Goal: Task Accomplishment & Management: Use online tool/utility

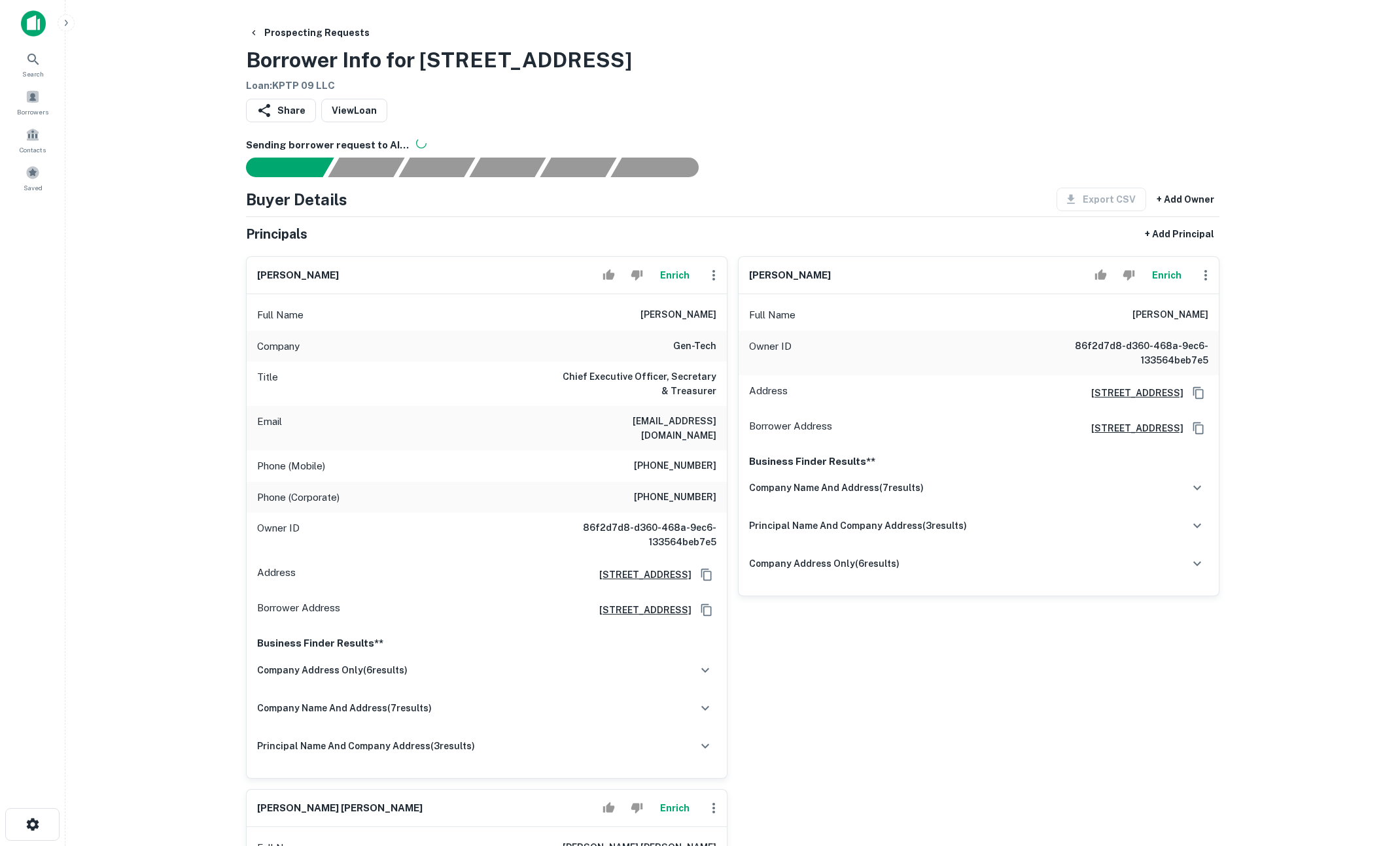
click at [674, 278] on button "Enrich" at bounding box center [674, 275] width 42 height 26
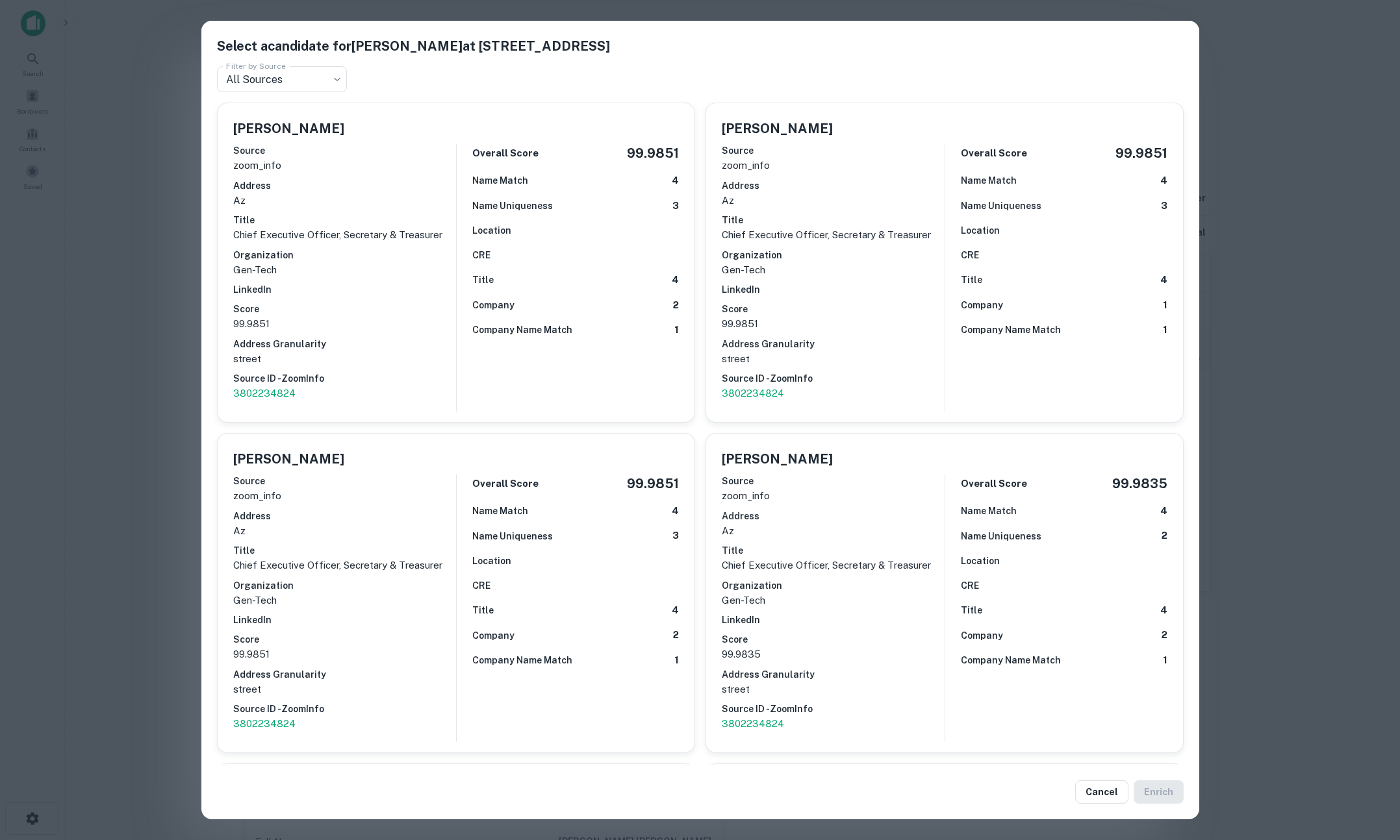
click at [151, 354] on div "Select a candidate for Peggy Nunez Piske at 7901 N 70th Ave Filter by Source Al…" at bounding box center [700, 420] width 1400 height 840
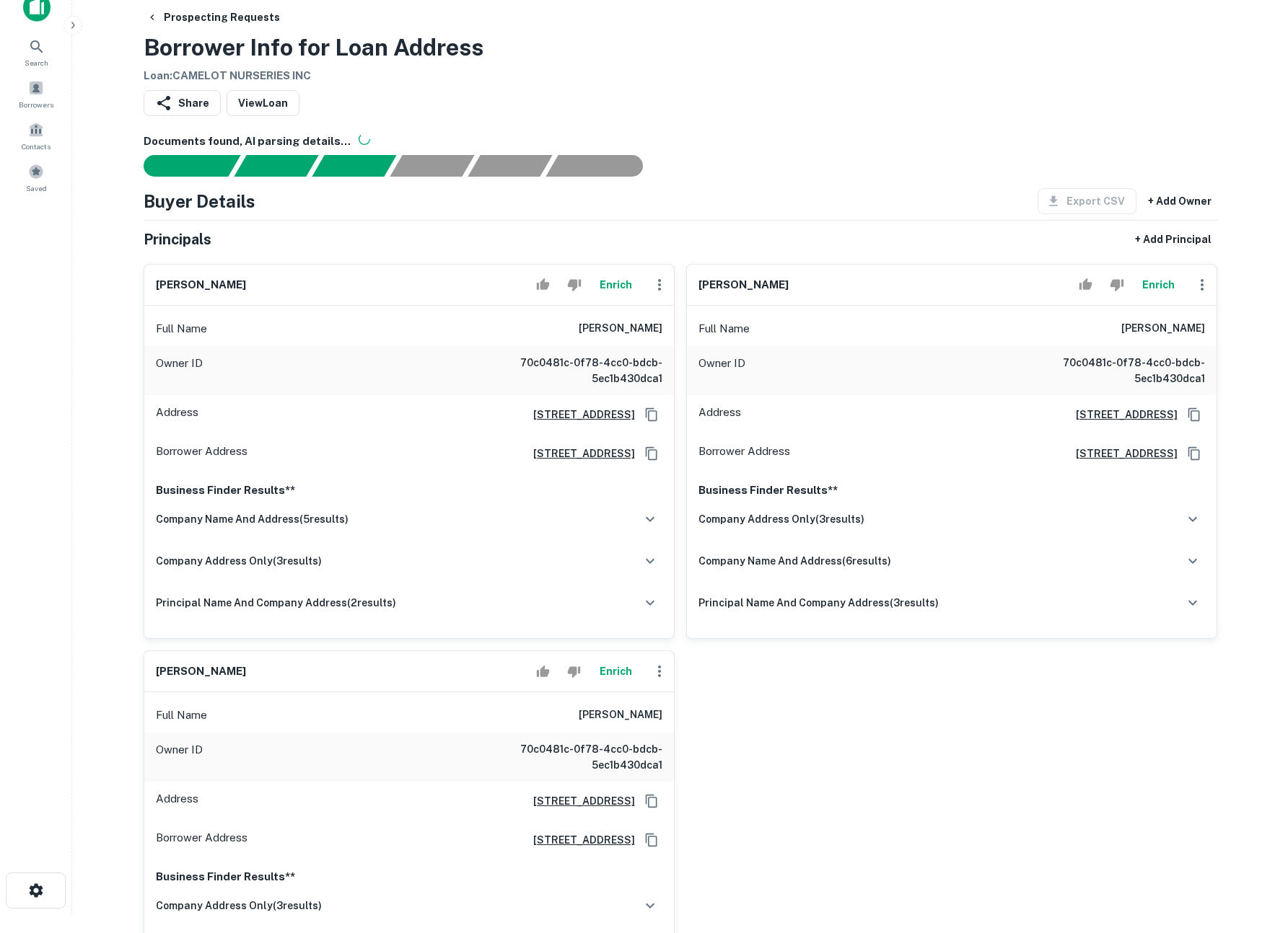
scroll to position [28, 0]
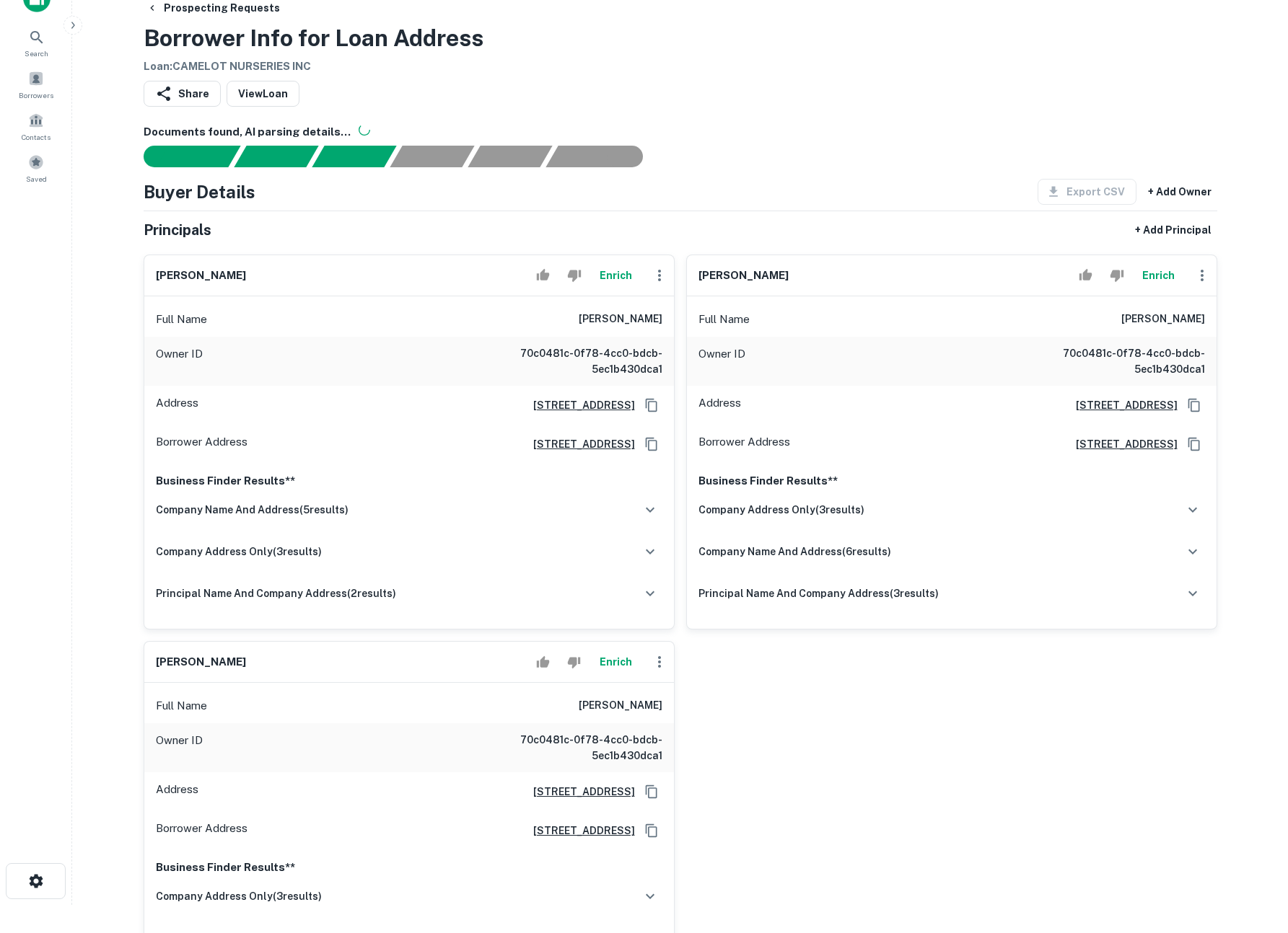
click at [965, 82] on div "Share View Loan" at bounding box center [680, 97] width 1073 height 32
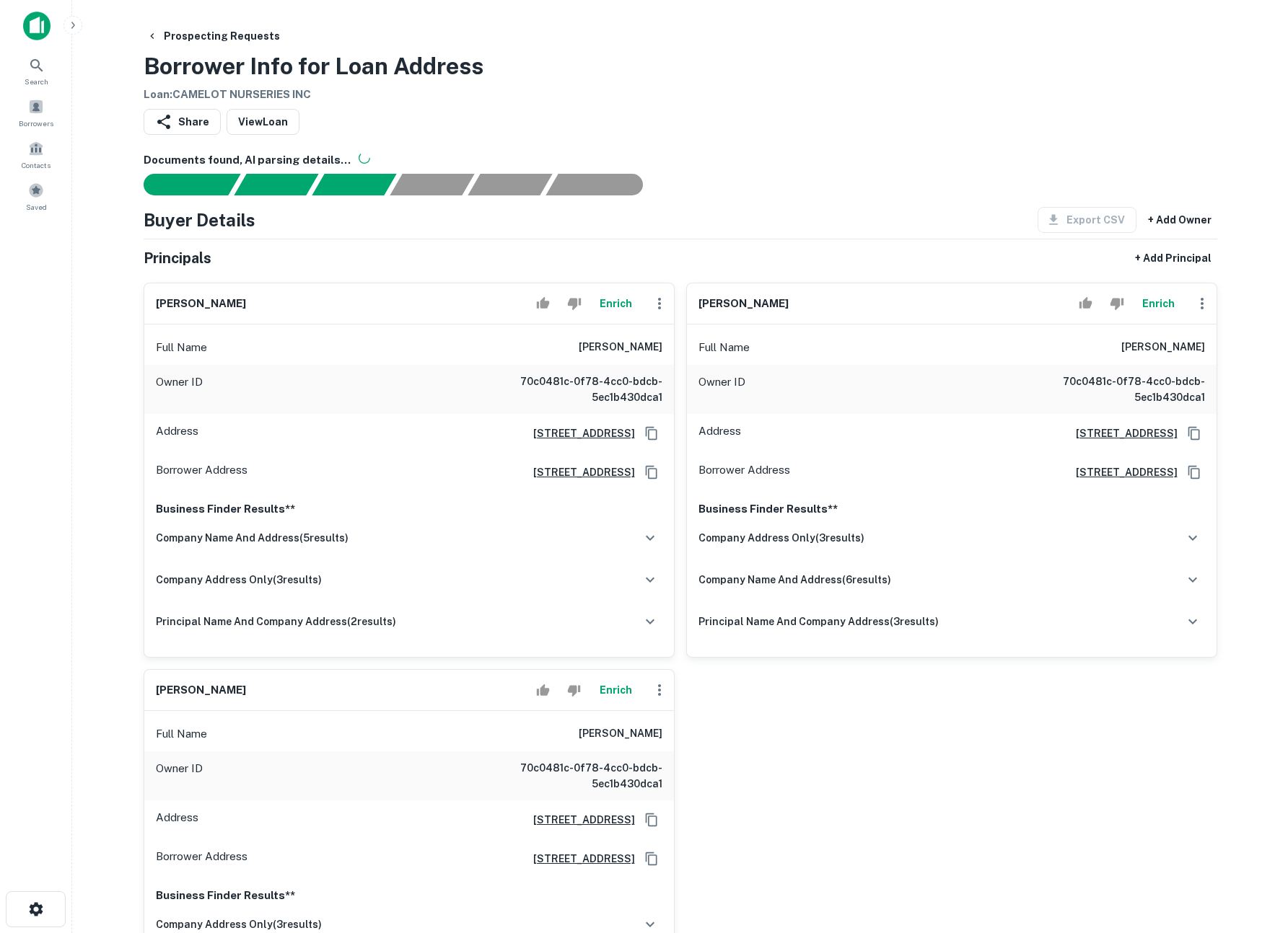
click at [1048, 98] on div "Prospecting Requests Borrower Info for Loan Address Loan : CAMELOT NURSERIES INC" at bounding box center [680, 63] width 1073 height 80
click at [607, 306] on button "Enrich" at bounding box center [615, 304] width 46 height 29
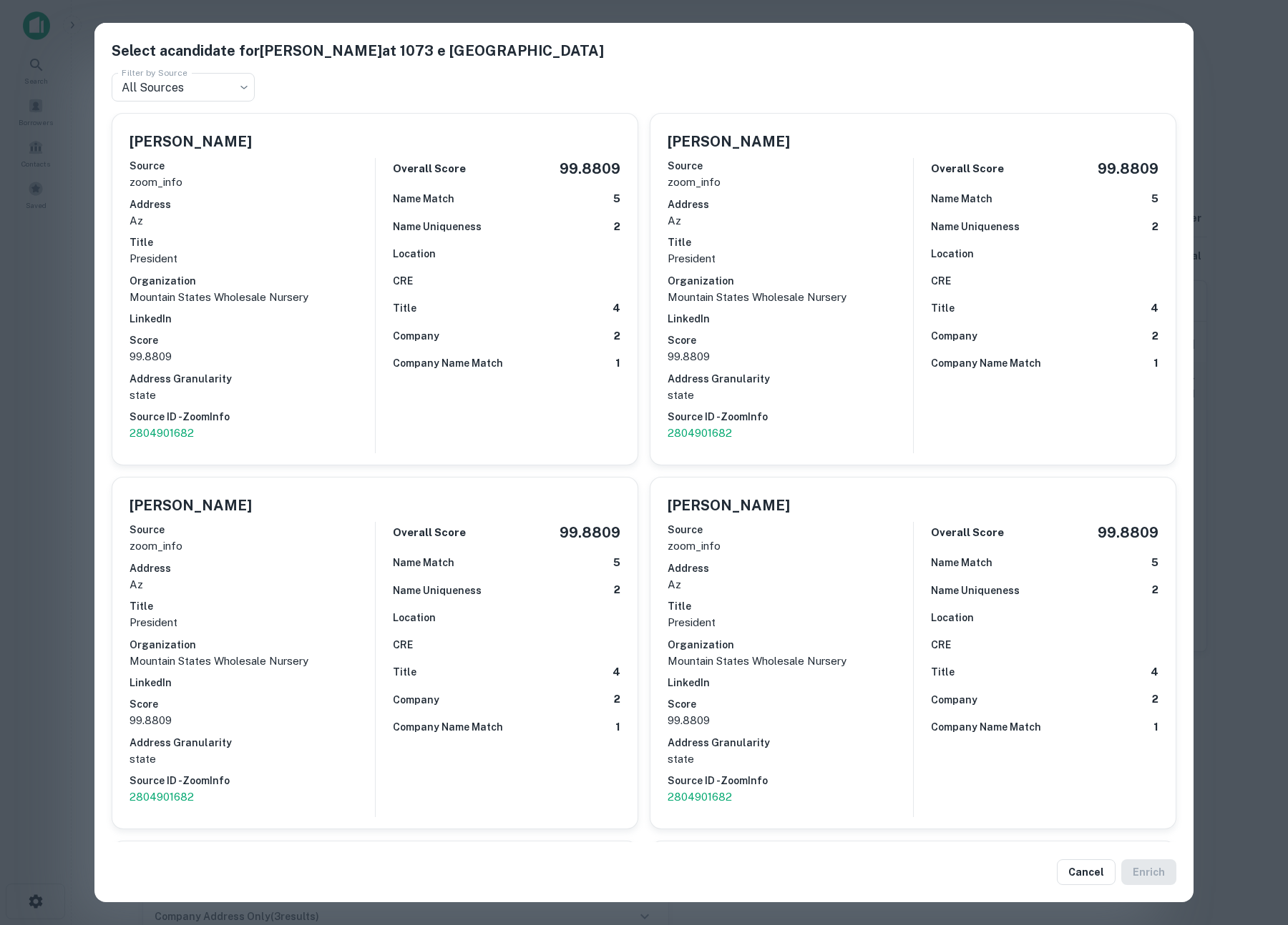
click at [1234, 97] on div "Select a candidate for David Willey at 1073 e birch road Filter by Source All S…" at bounding box center [644, 462] width 1288 height 925
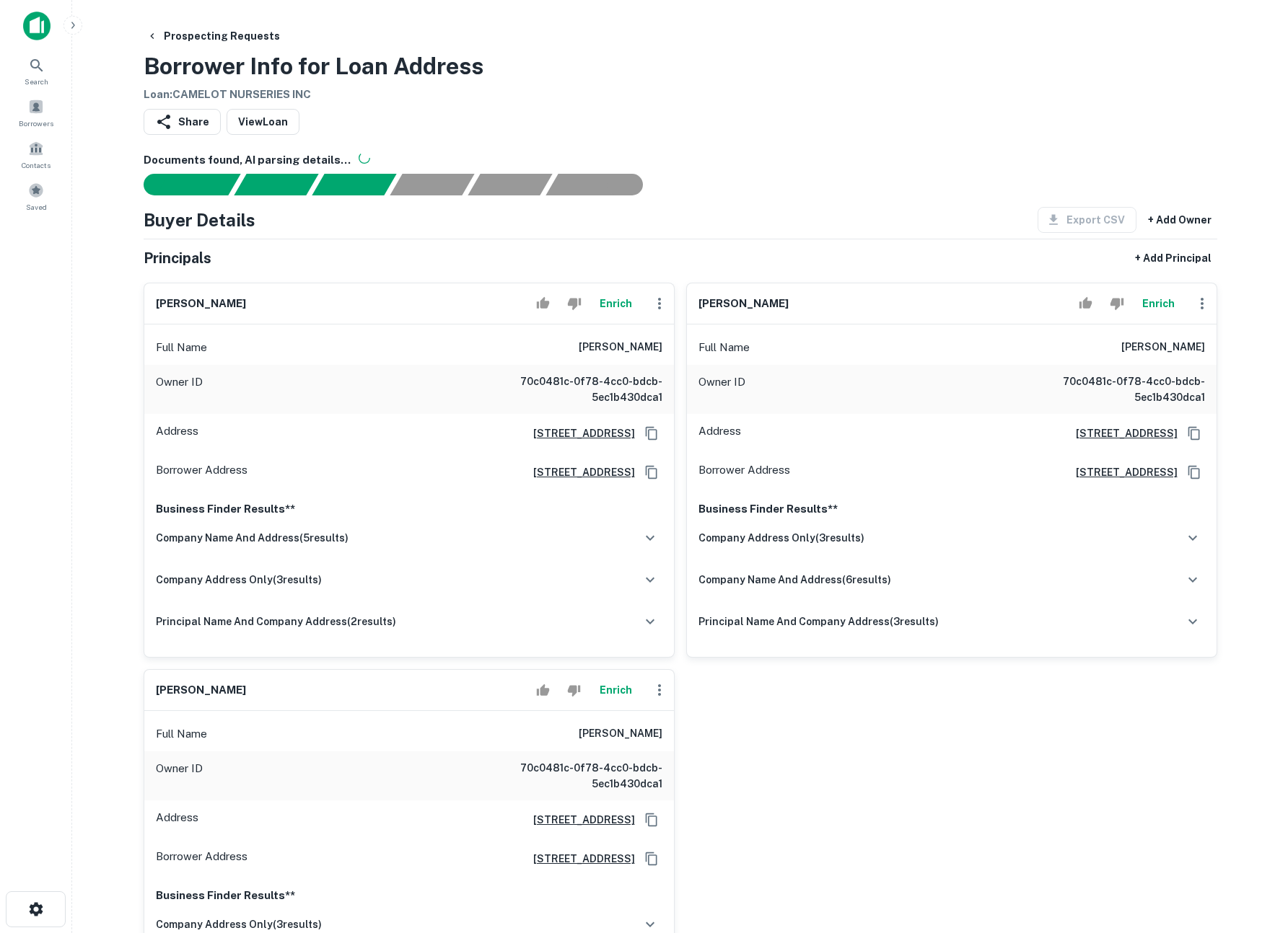
click at [794, 193] on div at bounding box center [671, 184] width 1091 height 22
click at [790, 83] on div "Prospecting Requests Borrower Info for Loan Address Loan : CAMELOT NURSERIES INC" at bounding box center [680, 63] width 1073 height 80
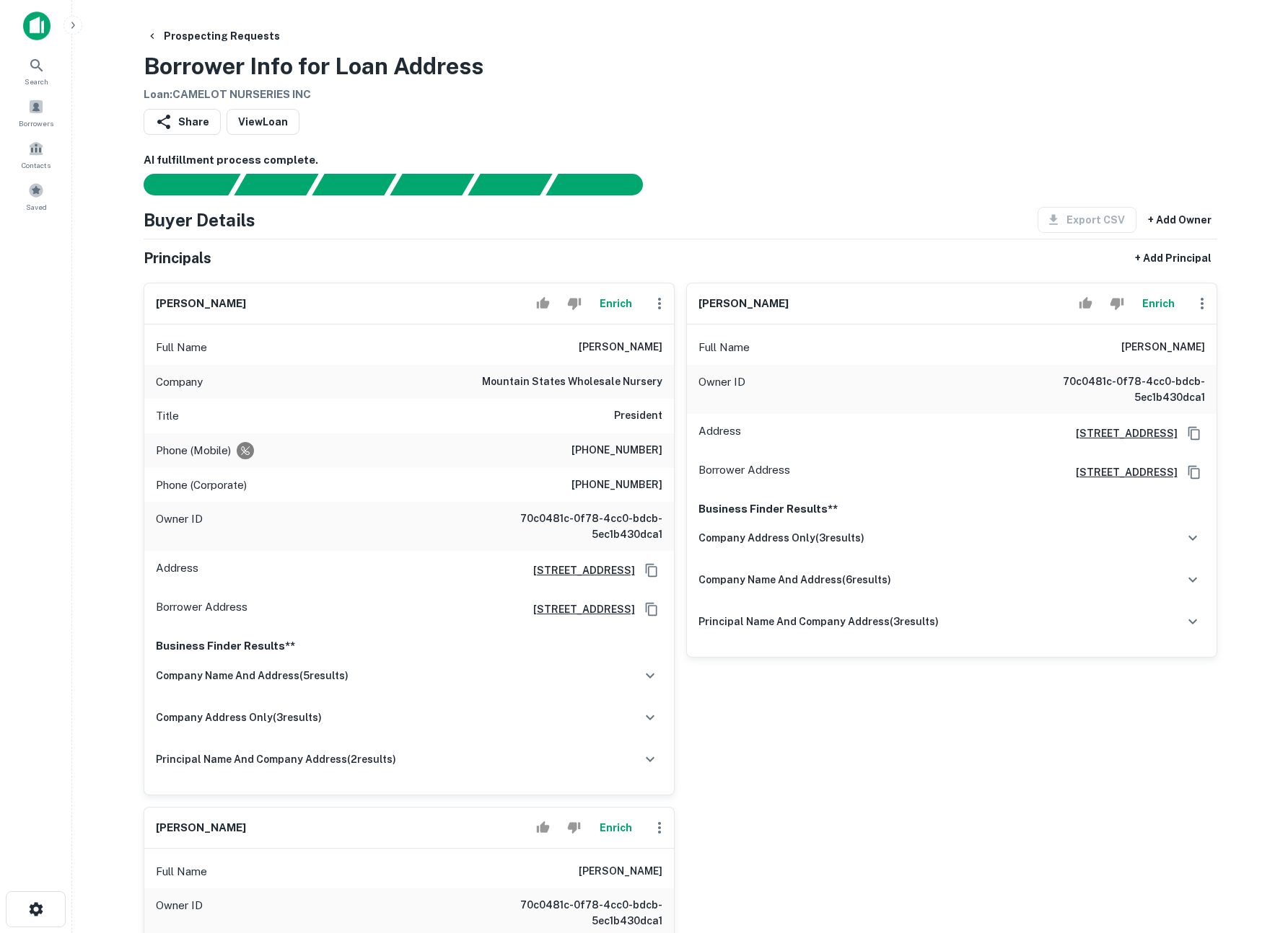
click at [853, 71] on div "Prospecting Requests Borrower Info for Loan Address Loan : CAMELOT NURSERIES INC" at bounding box center [680, 63] width 1073 height 80
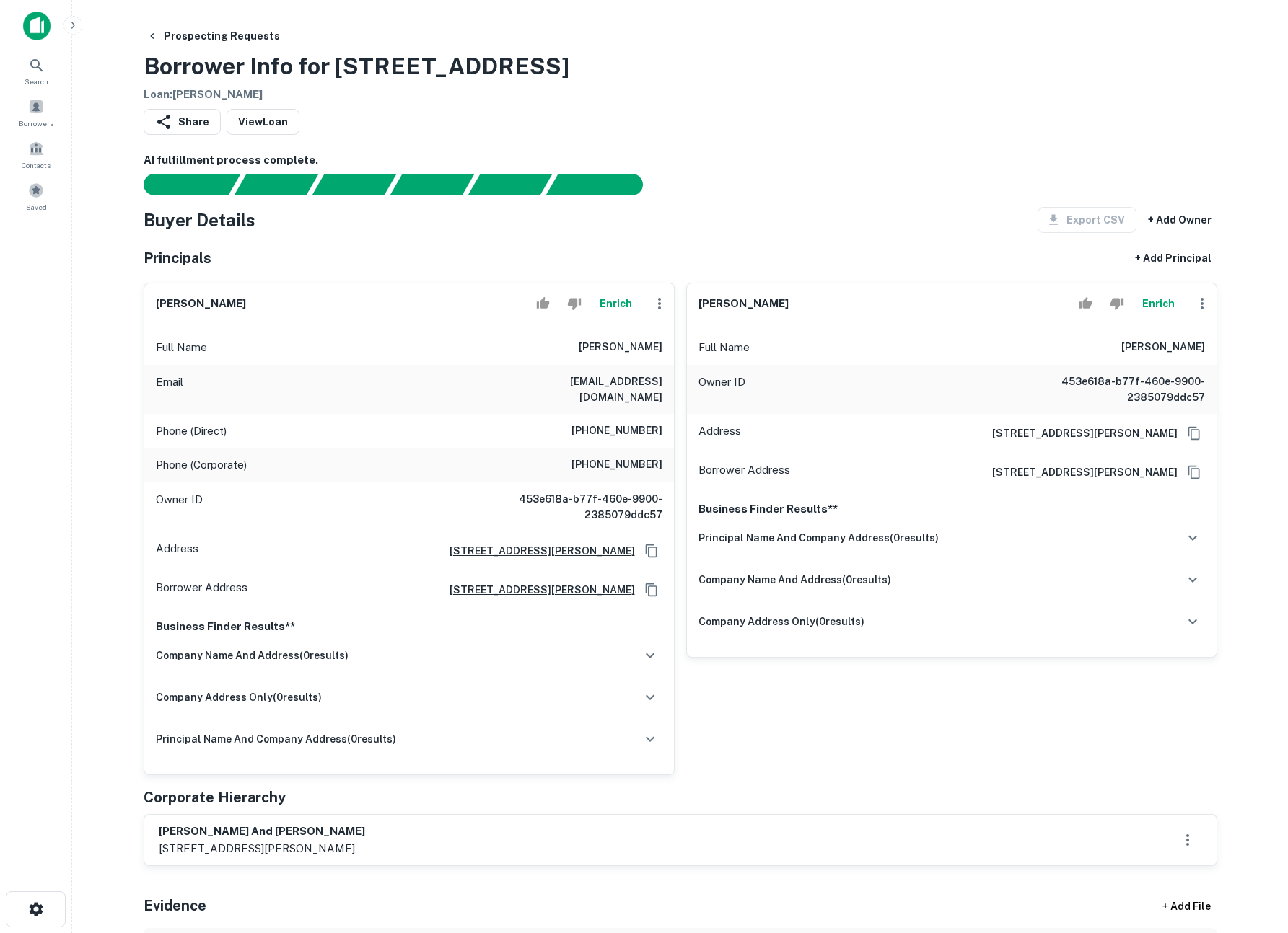
click at [603, 305] on button "Enrich" at bounding box center [615, 304] width 46 height 29
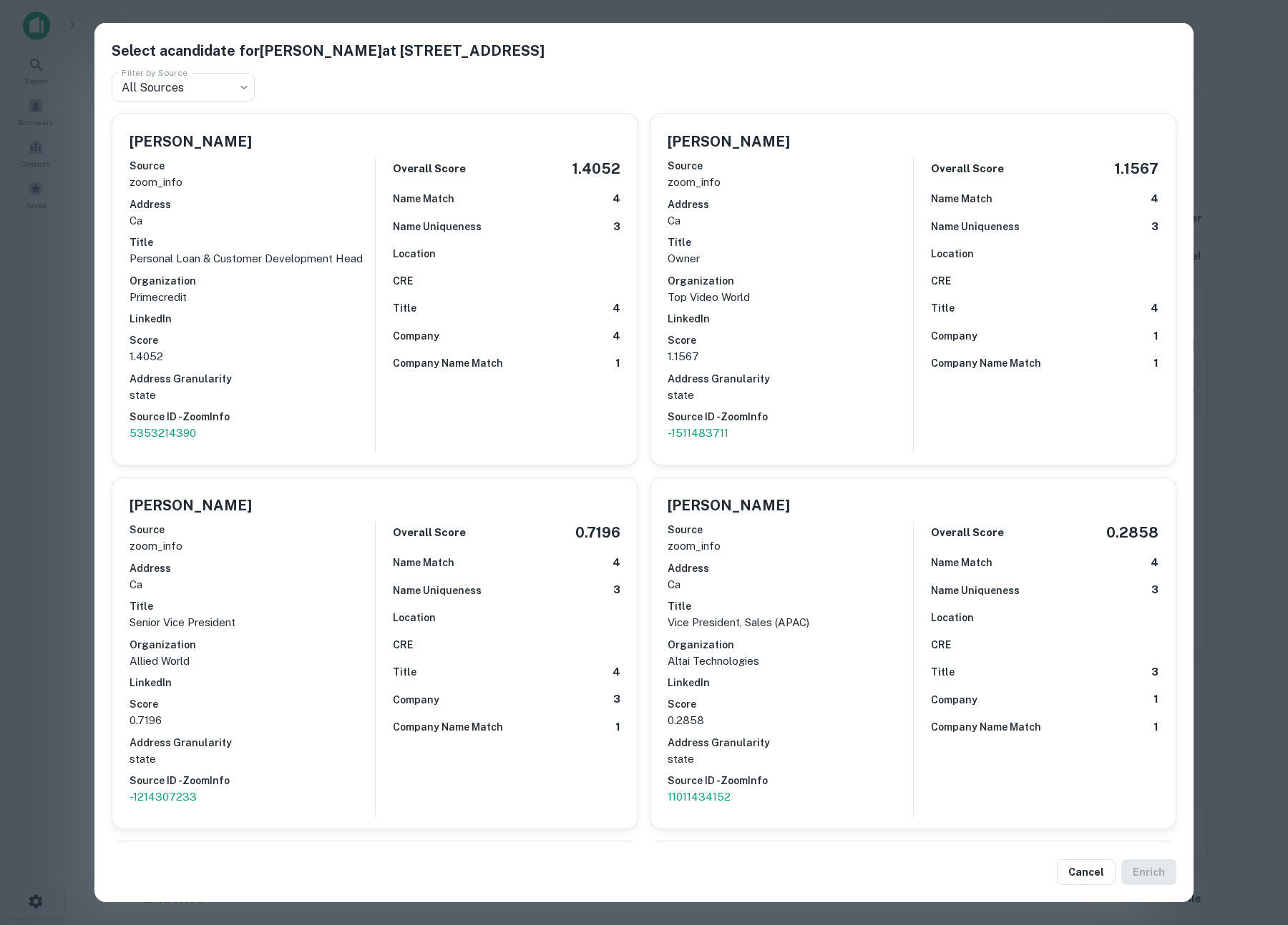
click at [1271, 99] on div "Select a candidate for Alan Weymen Leung at 535 westmoor ave Filter by Source A…" at bounding box center [644, 462] width 1288 height 925
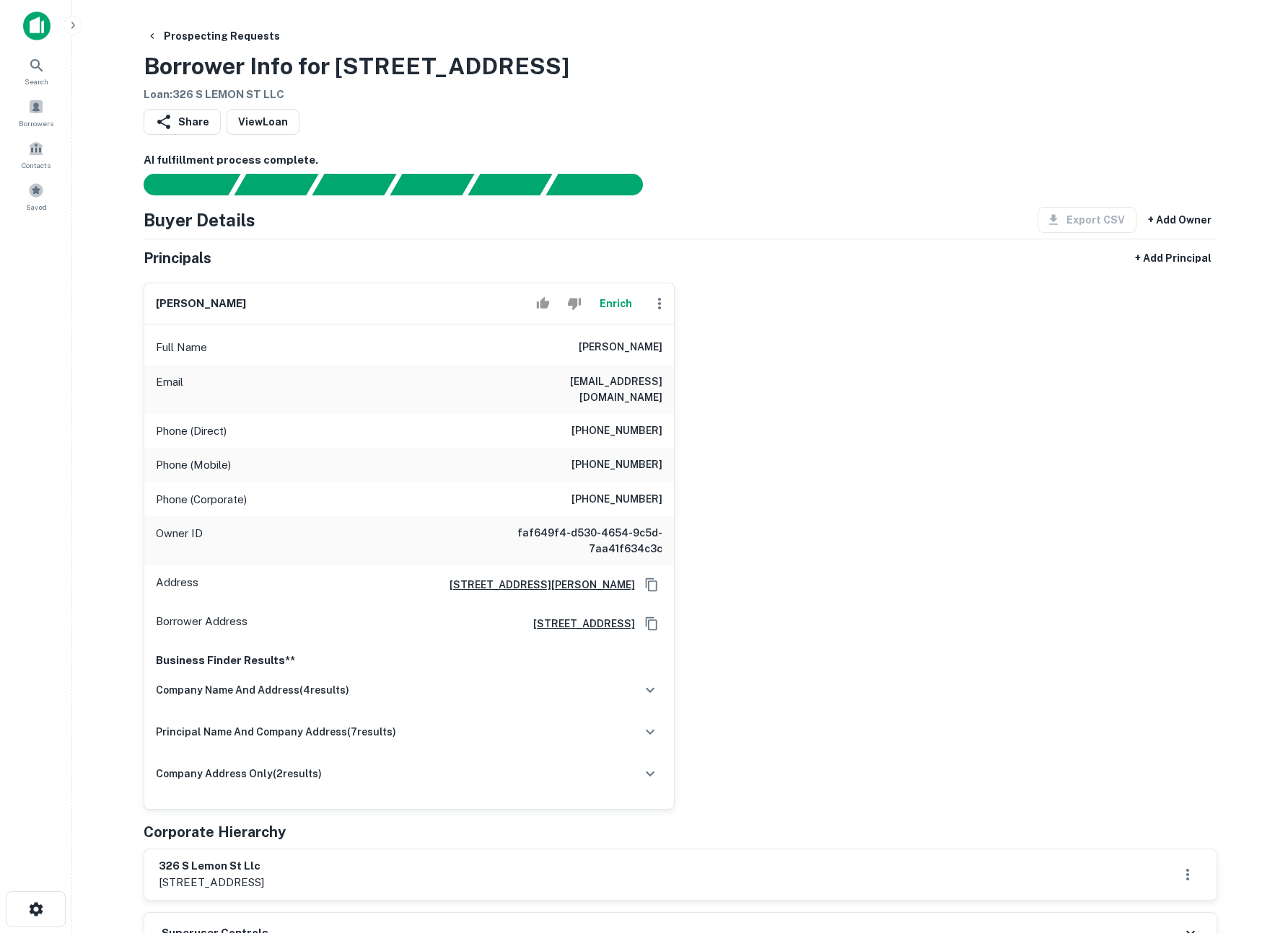
click at [636, 298] on button "Enrich" at bounding box center [615, 304] width 46 height 29
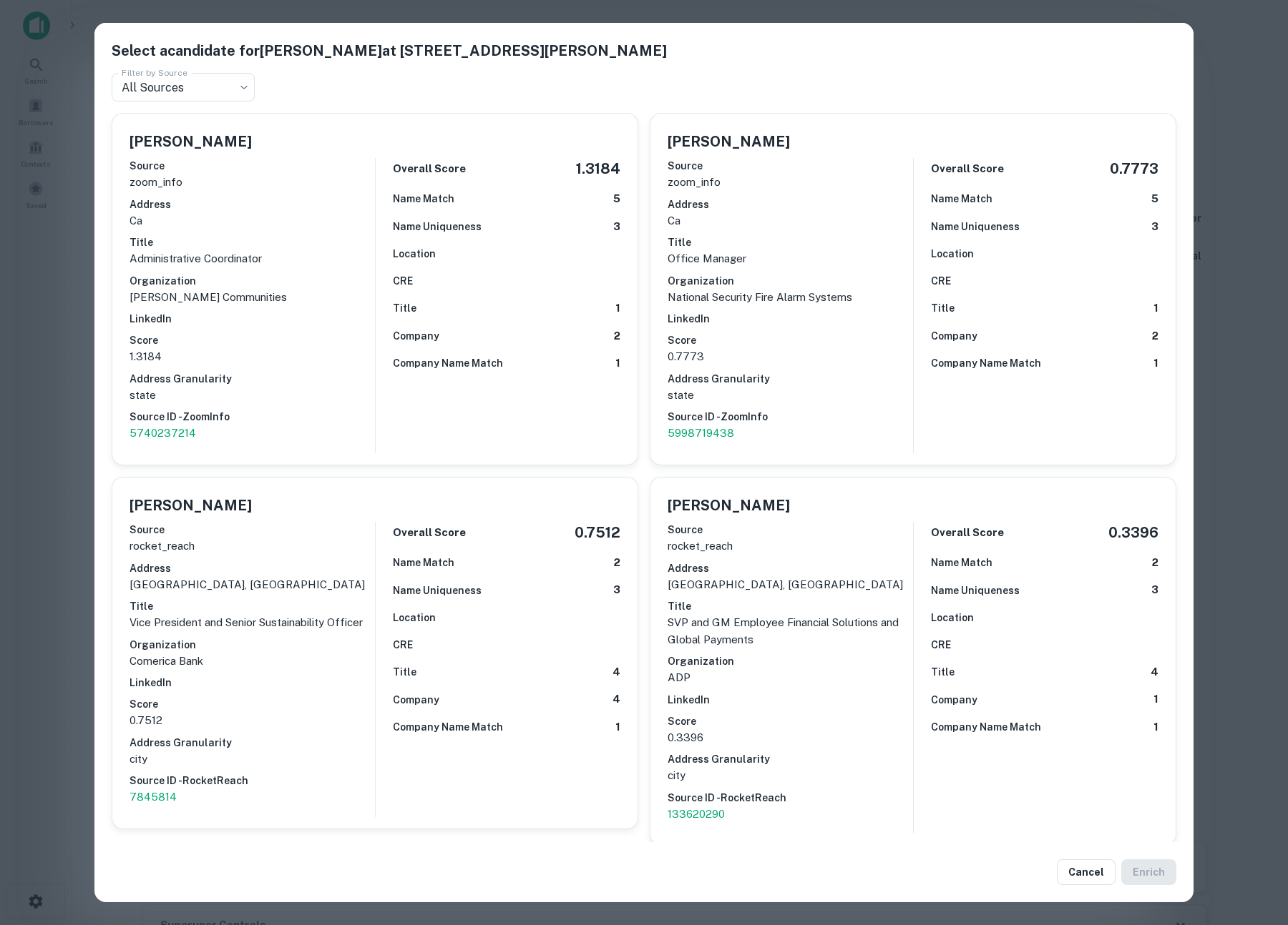
click at [50, 515] on div "Select a candidate for KRISTIN DELFS at 6920 E Driscoll St Filter by Source All…" at bounding box center [644, 462] width 1288 height 925
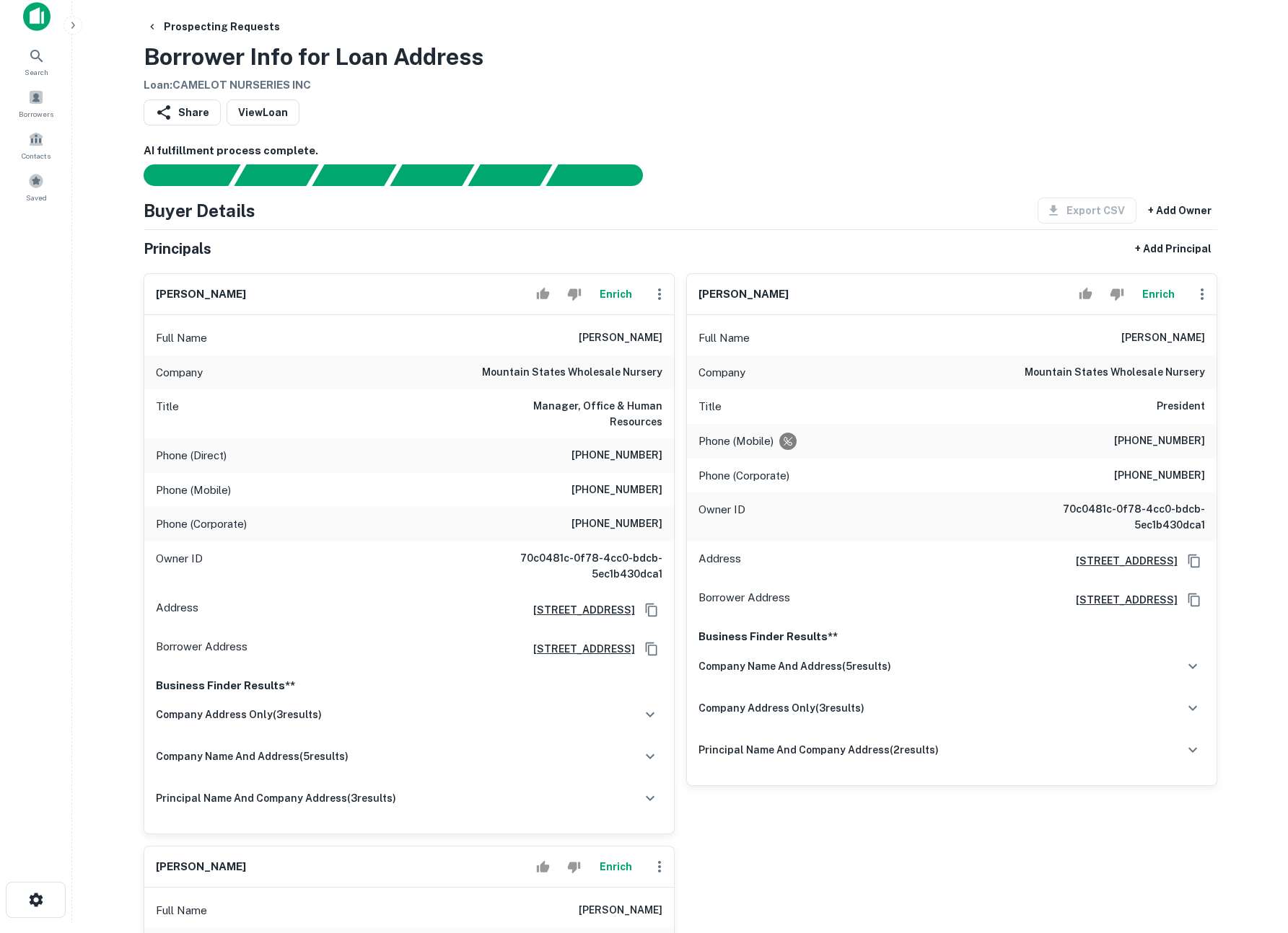
scroll to position [18, 0]
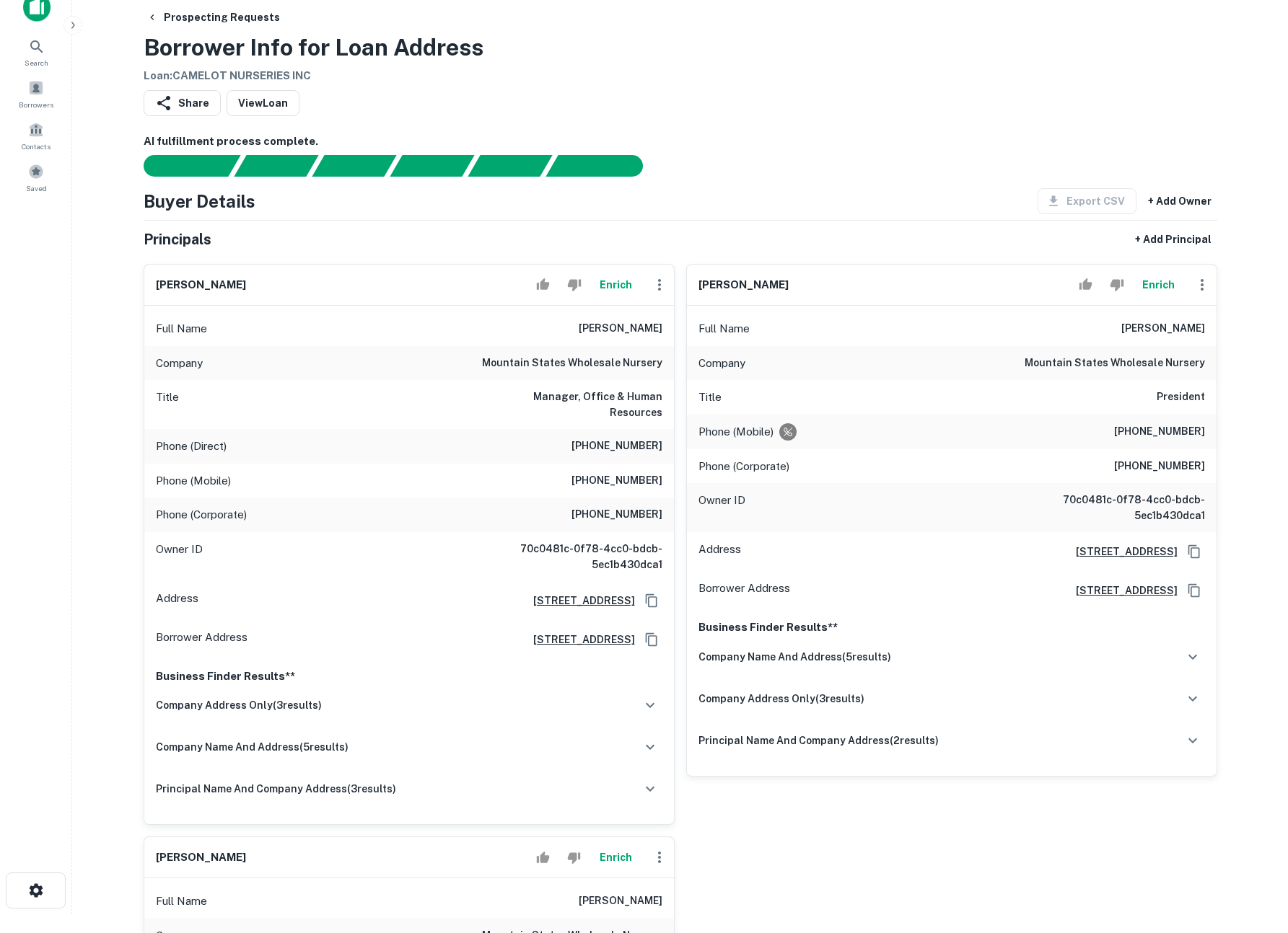
click at [1144, 279] on button "Enrich" at bounding box center [1158, 285] width 46 height 29
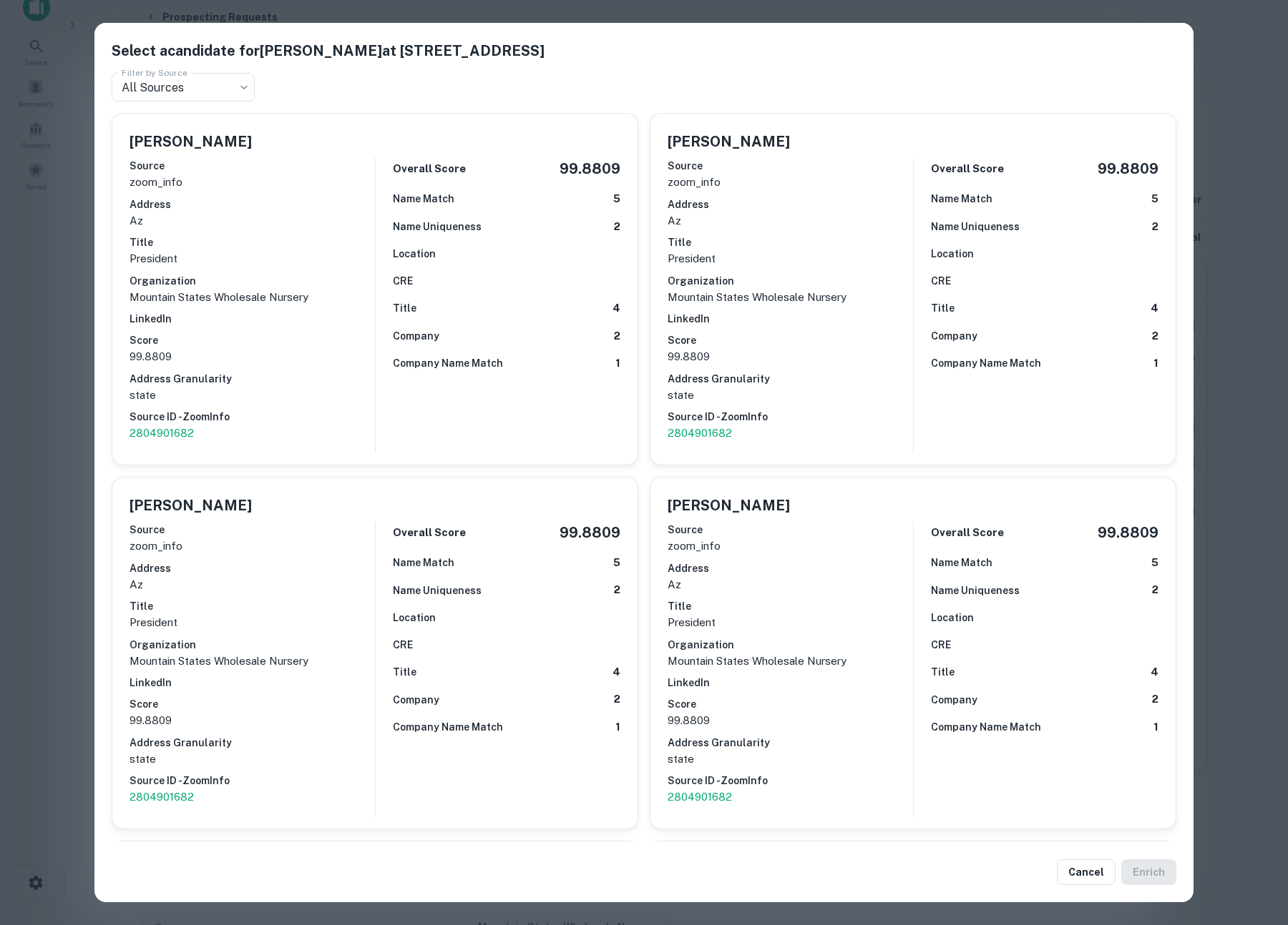
click at [49, 265] on div "Select a candidate for David Willey at 13803 W Northern Ave Filter by Source Al…" at bounding box center [644, 462] width 1288 height 925
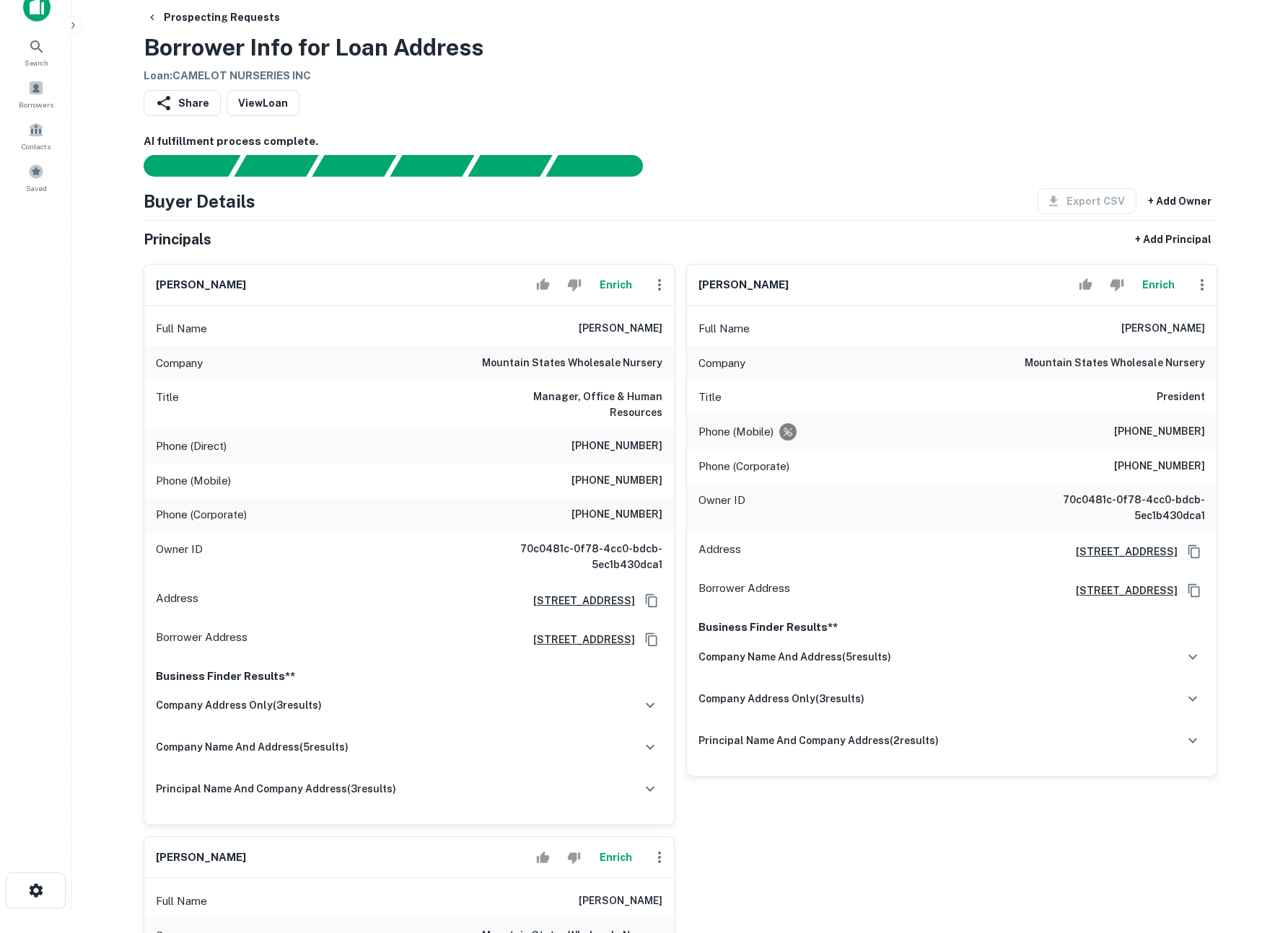
click at [826, 95] on div "Share View Loan" at bounding box center [680, 106] width 1073 height 32
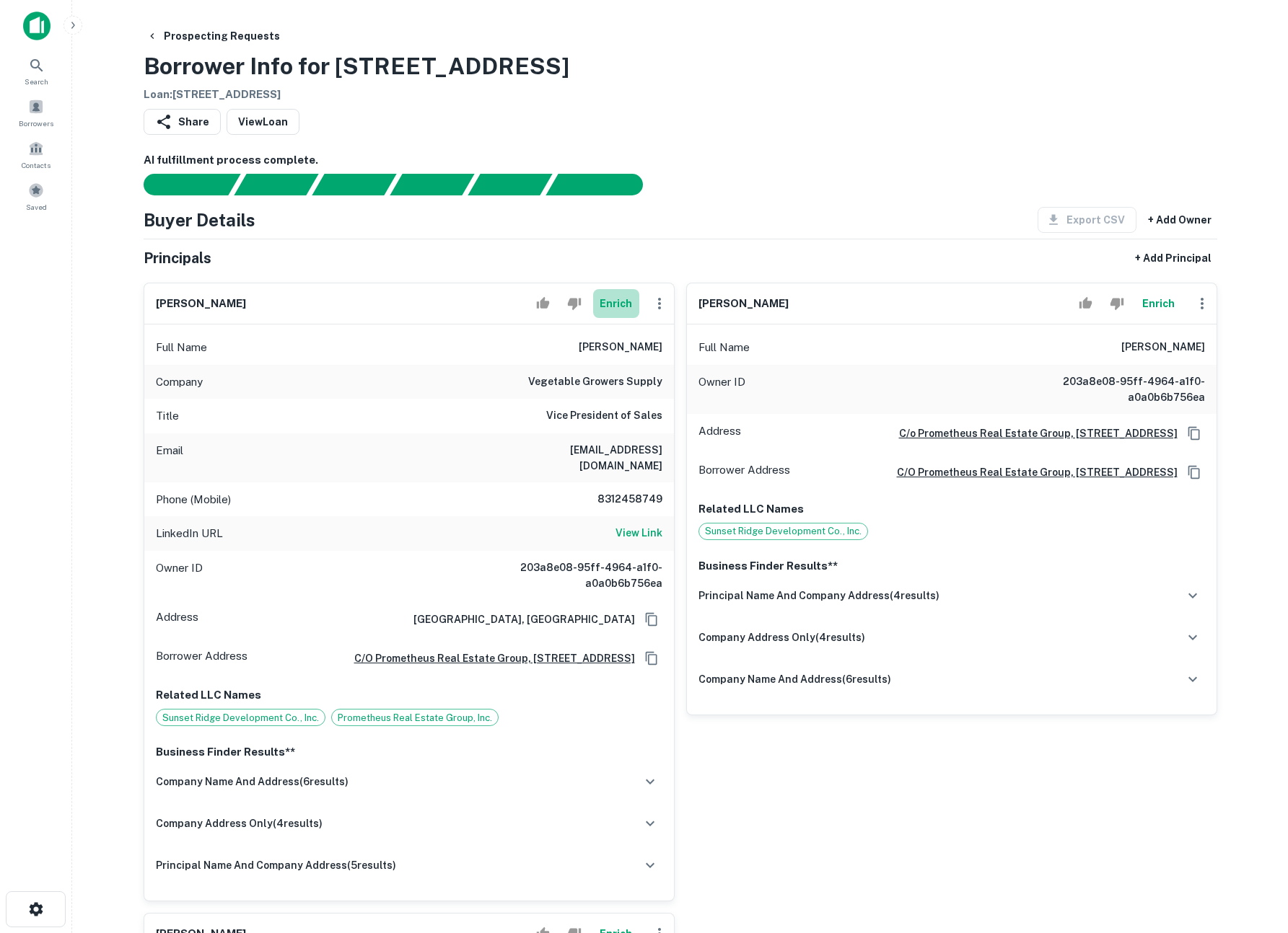
click at [610, 300] on button "Enrich" at bounding box center [615, 304] width 46 height 29
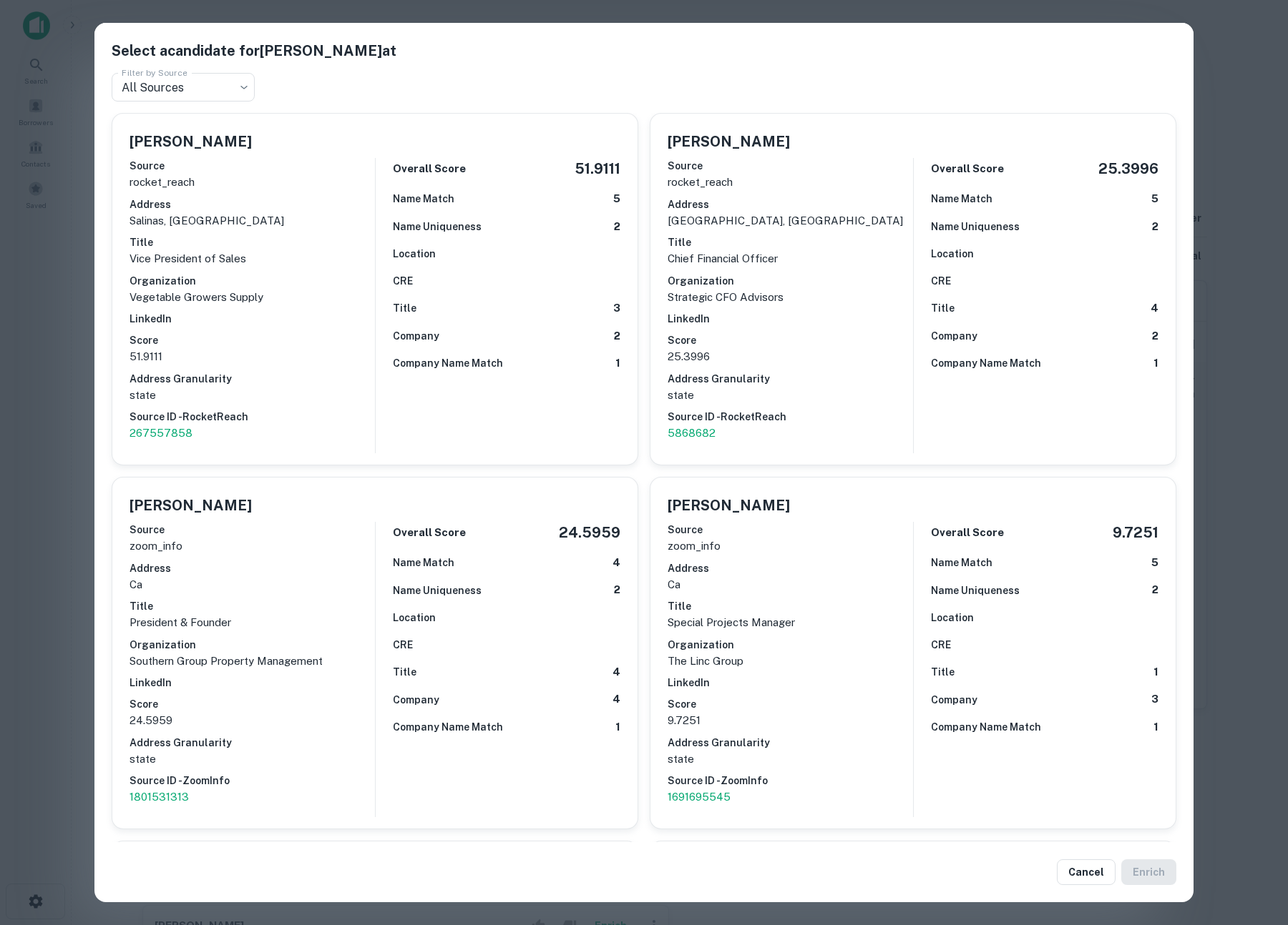
click at [1255, 180] on div "Select a candidate for Kevin Wilkinson at Filter by Source All Sources *** Filt…" at bounding box center [644, 462] width 1288 height 925
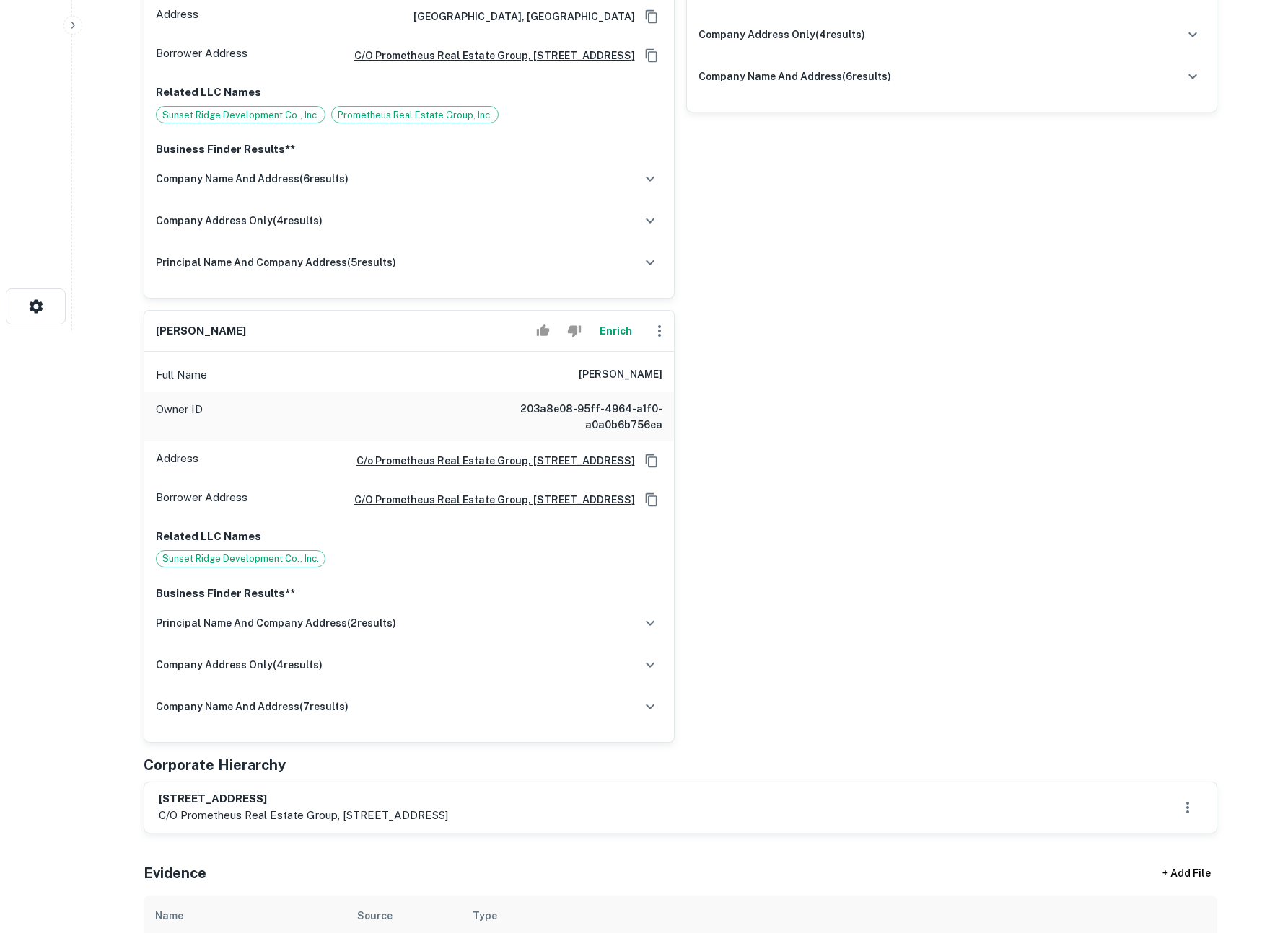
scroll to position [1215, 0]
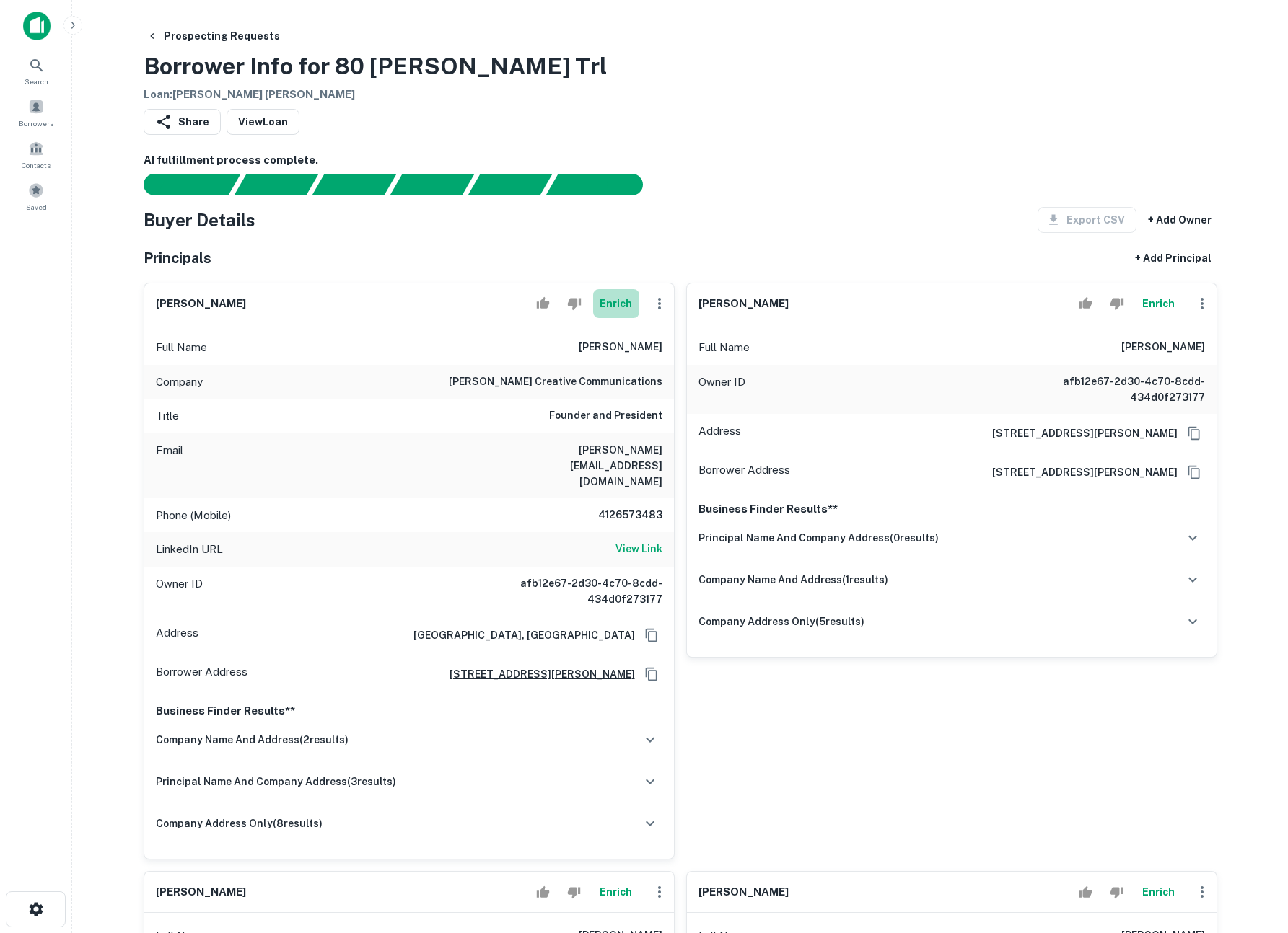
click at [614, 305] on button "Enrich" at bounding box center [615, 304] width 46 height 29
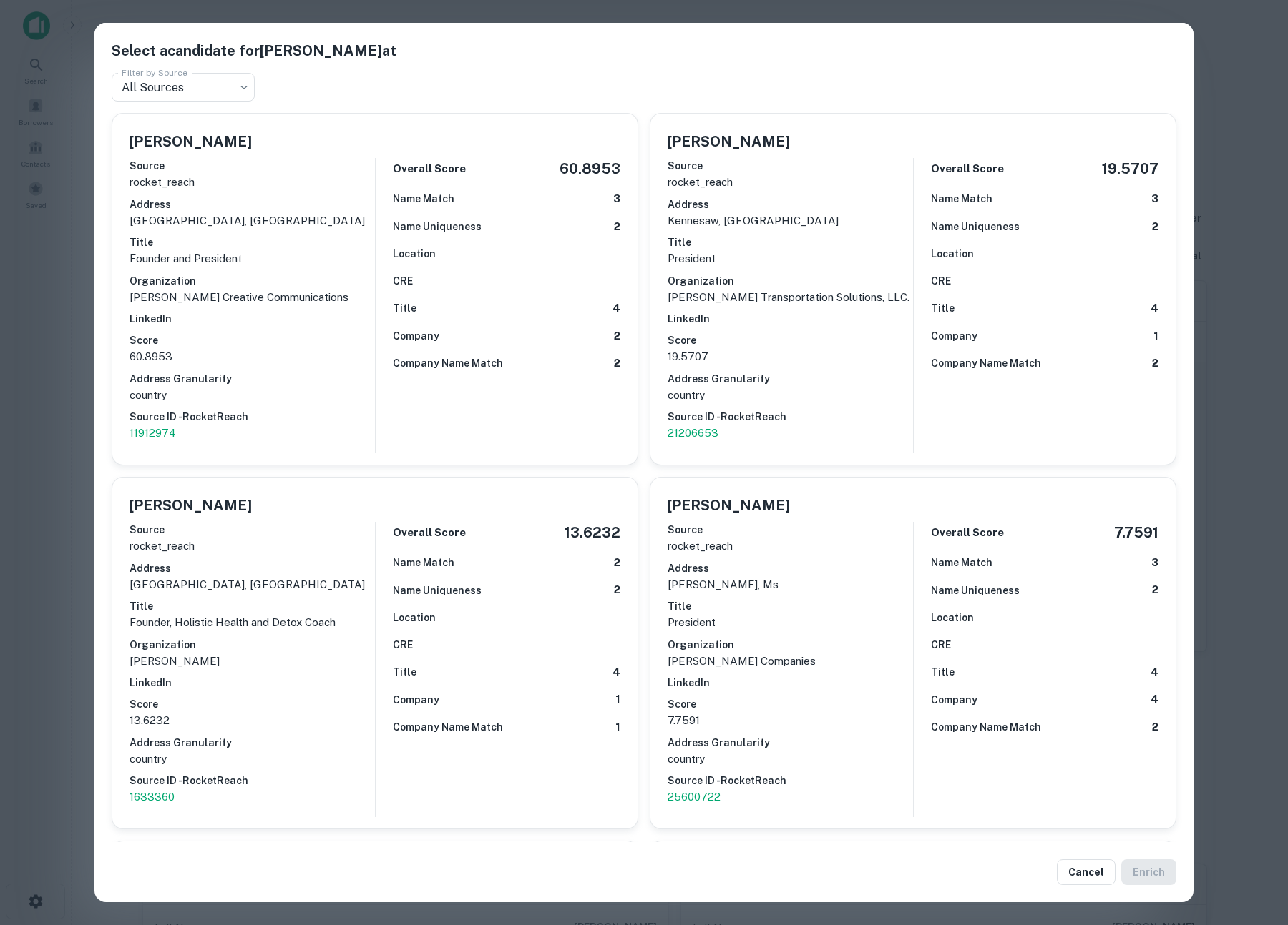
click at [1234, 54] on div "Select a candidate for [PERSON_NAME] at Filter by Source All Sources *** Filter…" at bounding box center [644, 462] width 1288 height 925
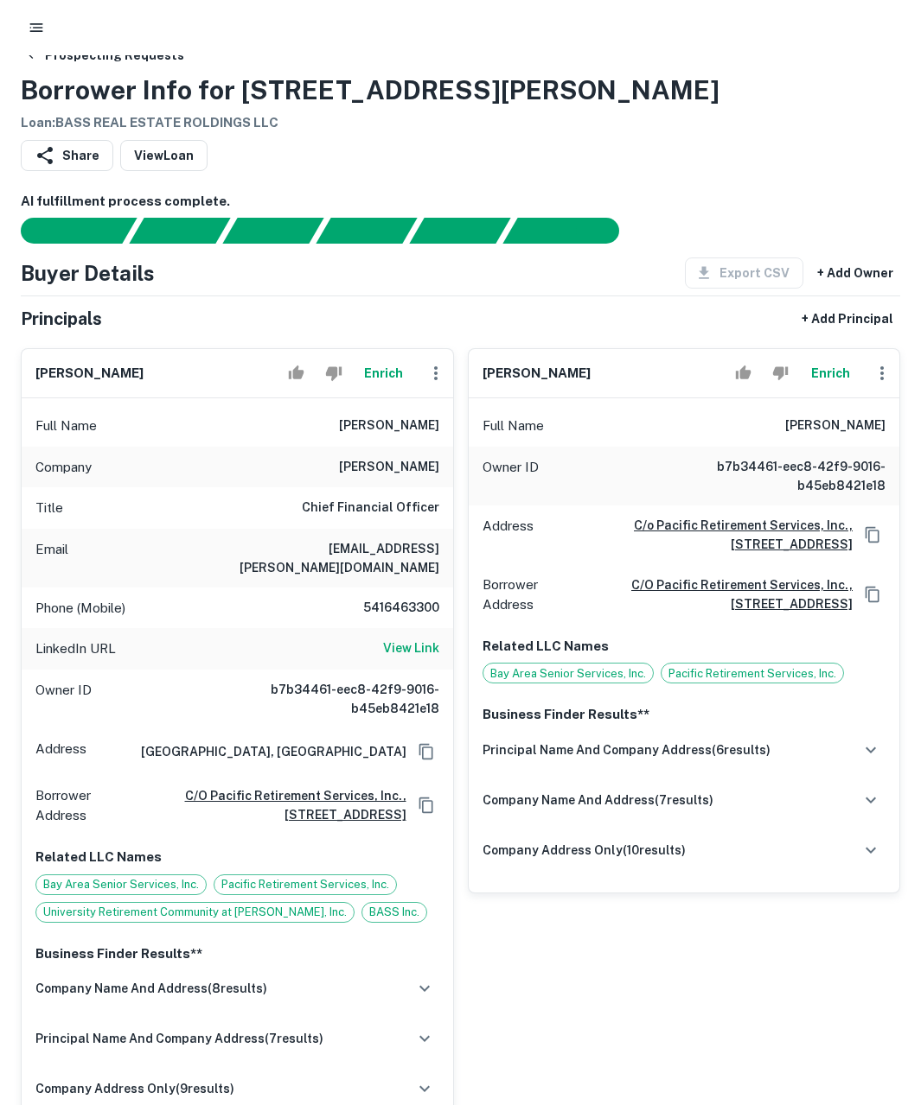
scroll to position [64, 0]
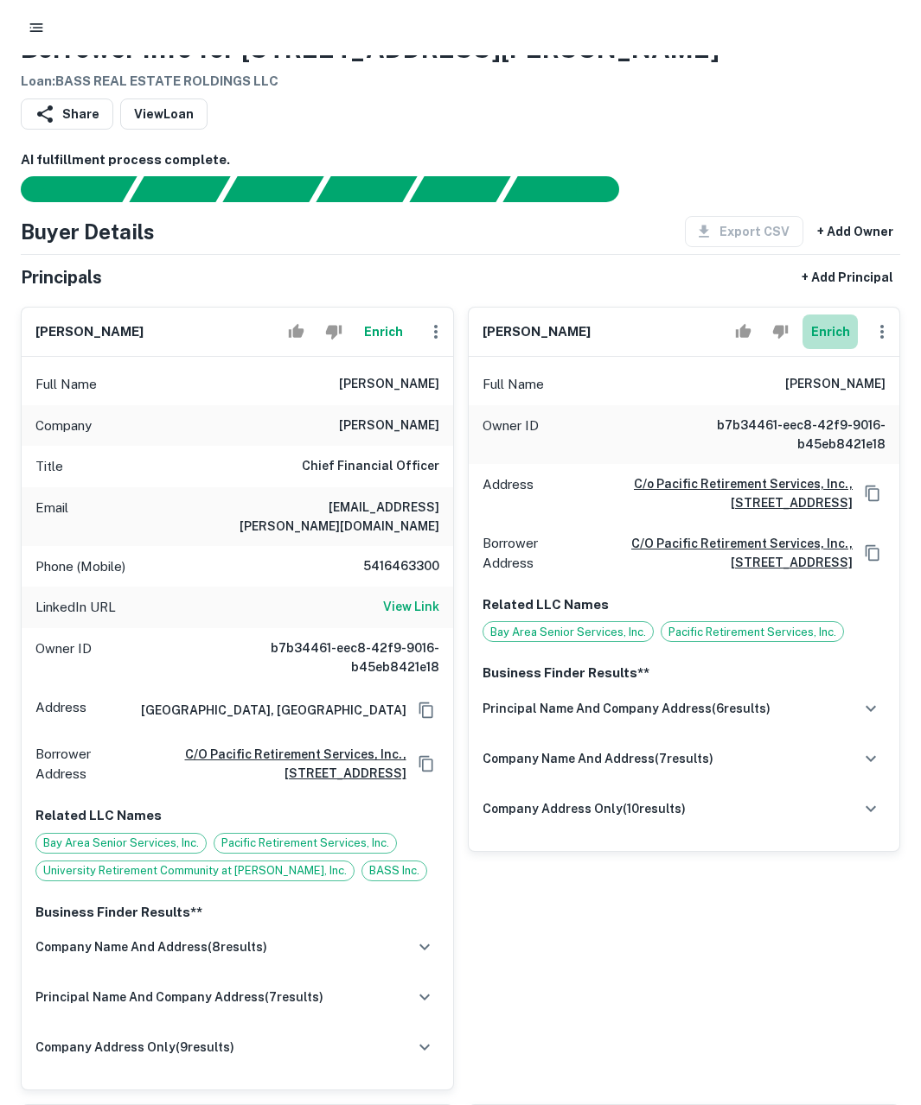
click at [835, 321] on button "Enrich" at bounding box center [829, 332] width 55 height 35
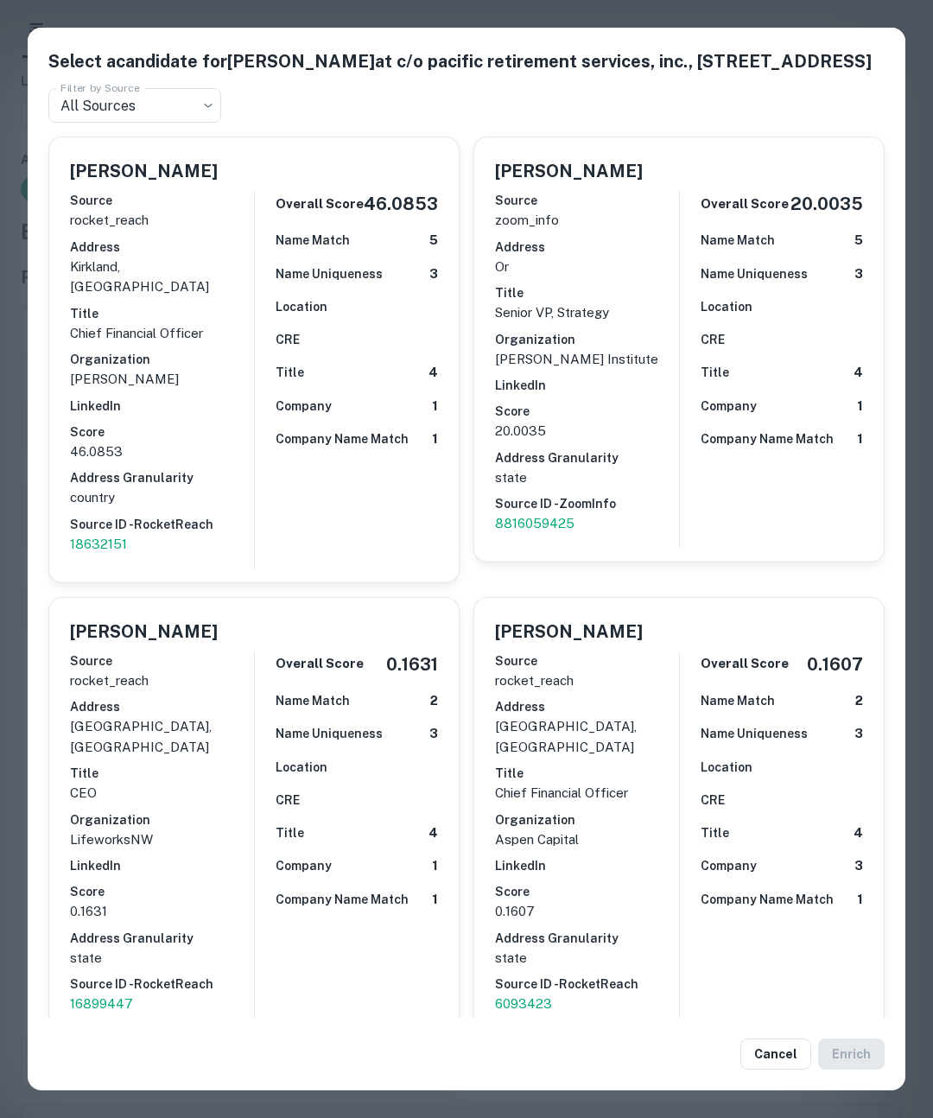
click at [614, 13] on div "Select a candidate for Mary Schoeggl at c/o pacific retirement services, inc., …" at bounding box center [466, 559] width 933 height 1118
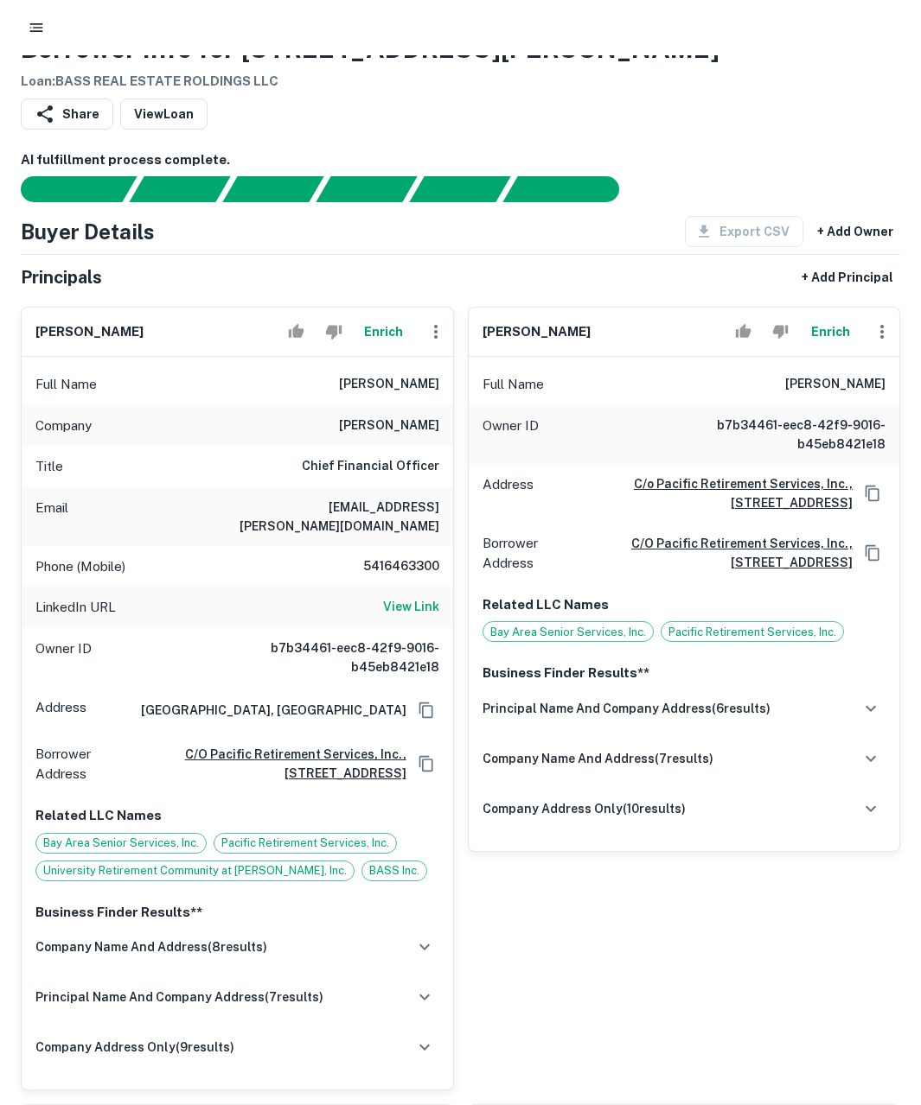
click at [379, 324] on button "Enrich" at bounding box center [383, 332] width 55 height 35
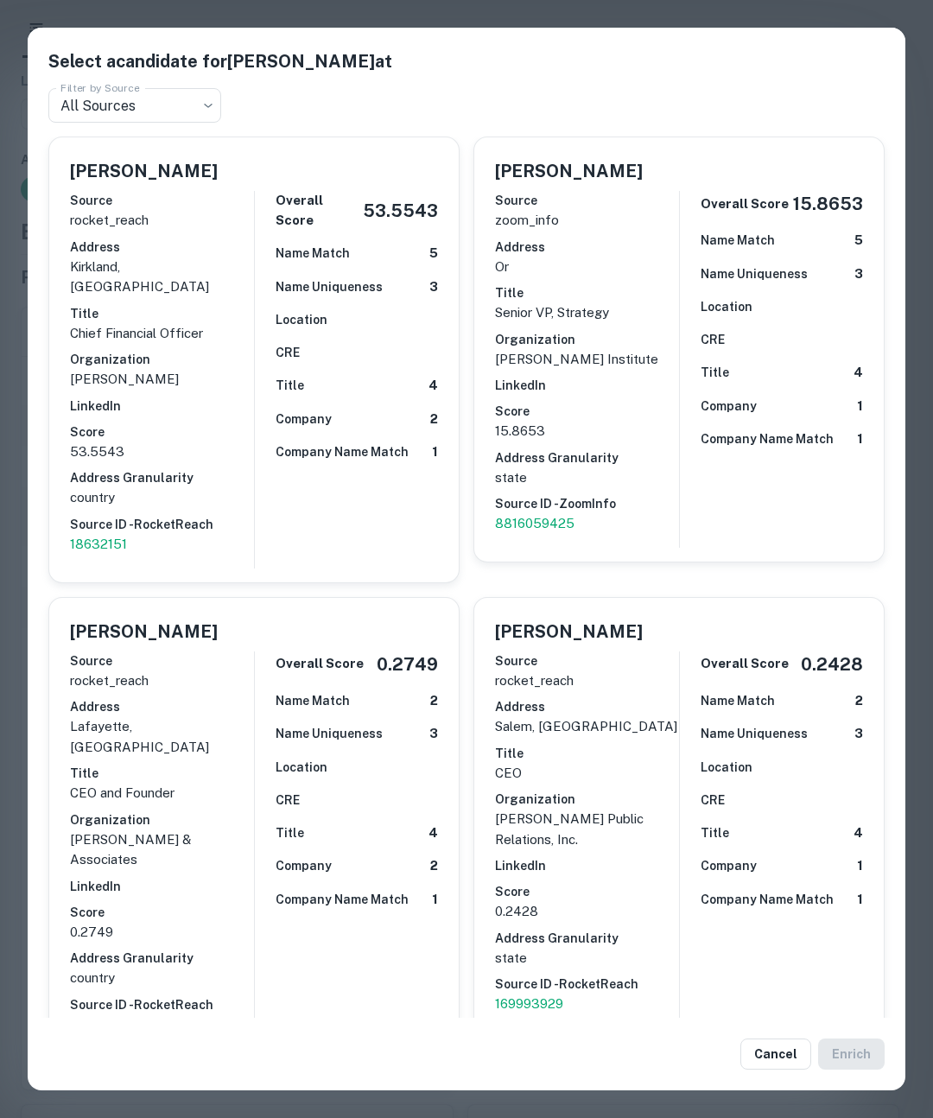
click at [427, 3] on div "Select a candidate for Mary Schoeggl at Filter by Source All Sources *** Filter…" at bounding box center [466, 559] width 933 height 1118
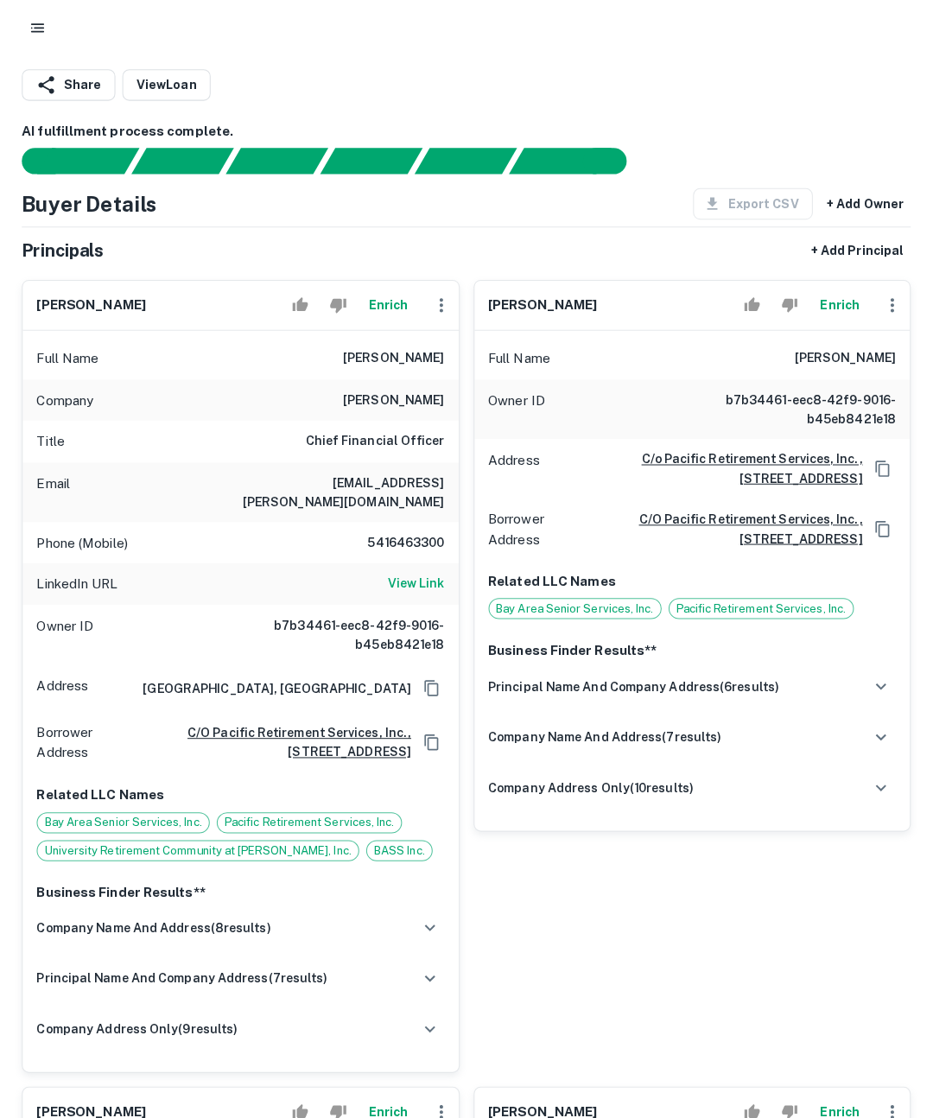
scroll to position [534, 0]
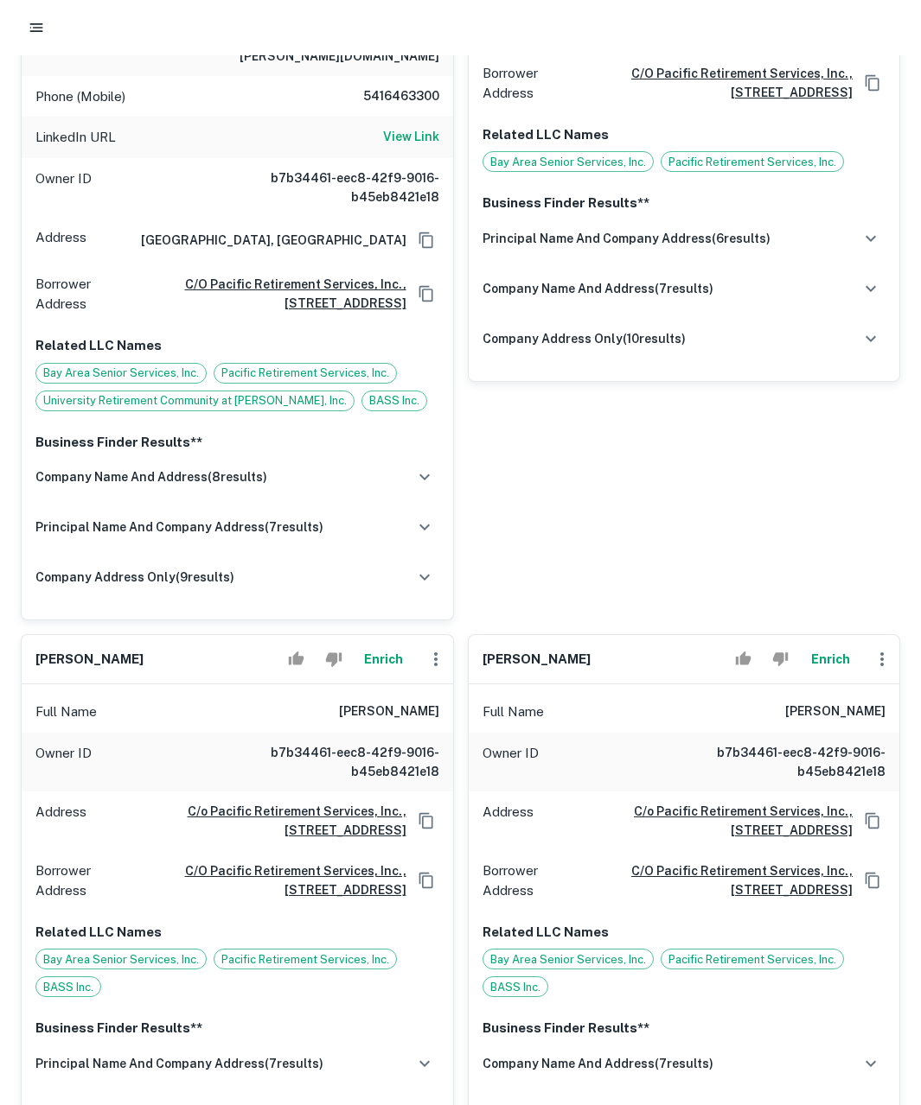
click at [392, 642] on button "Enrich" at bounding box center [383, 659] width 55 height 35
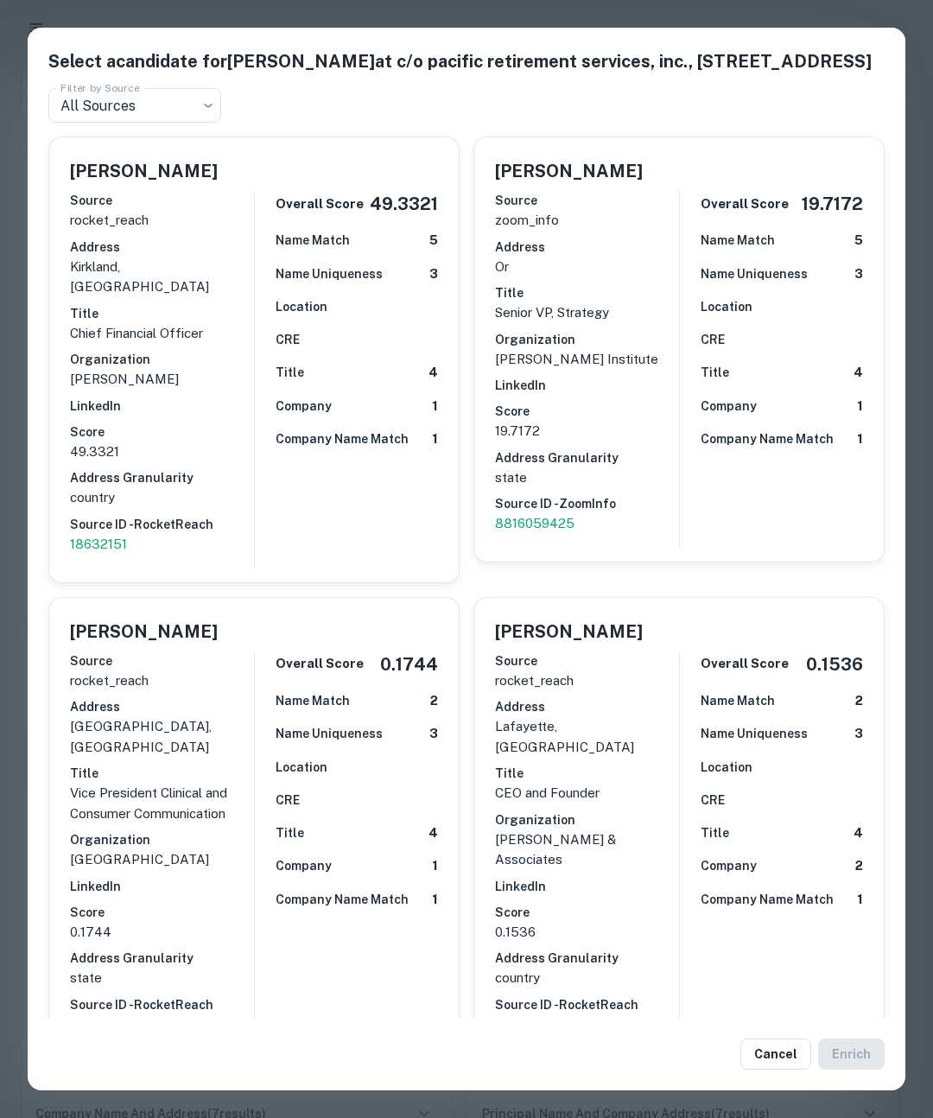
click at [463, 13] on div "Select a candidate for Mary Schoeggl at c/o pacific retirement services, inc., …" at bounding box center [466, 559] width 933 height 1118
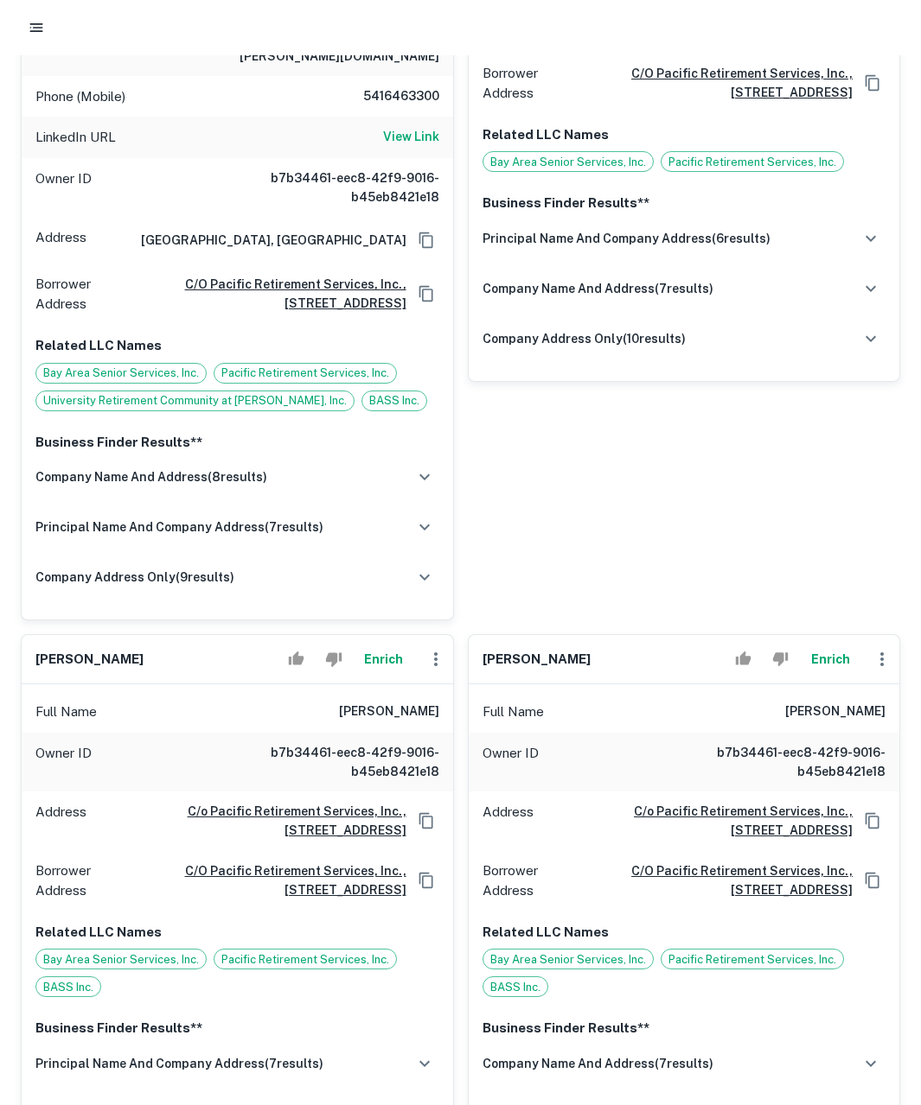
click at [825, 647] on button "Enrich" at bounding box center [829, 659] width 55 height 35
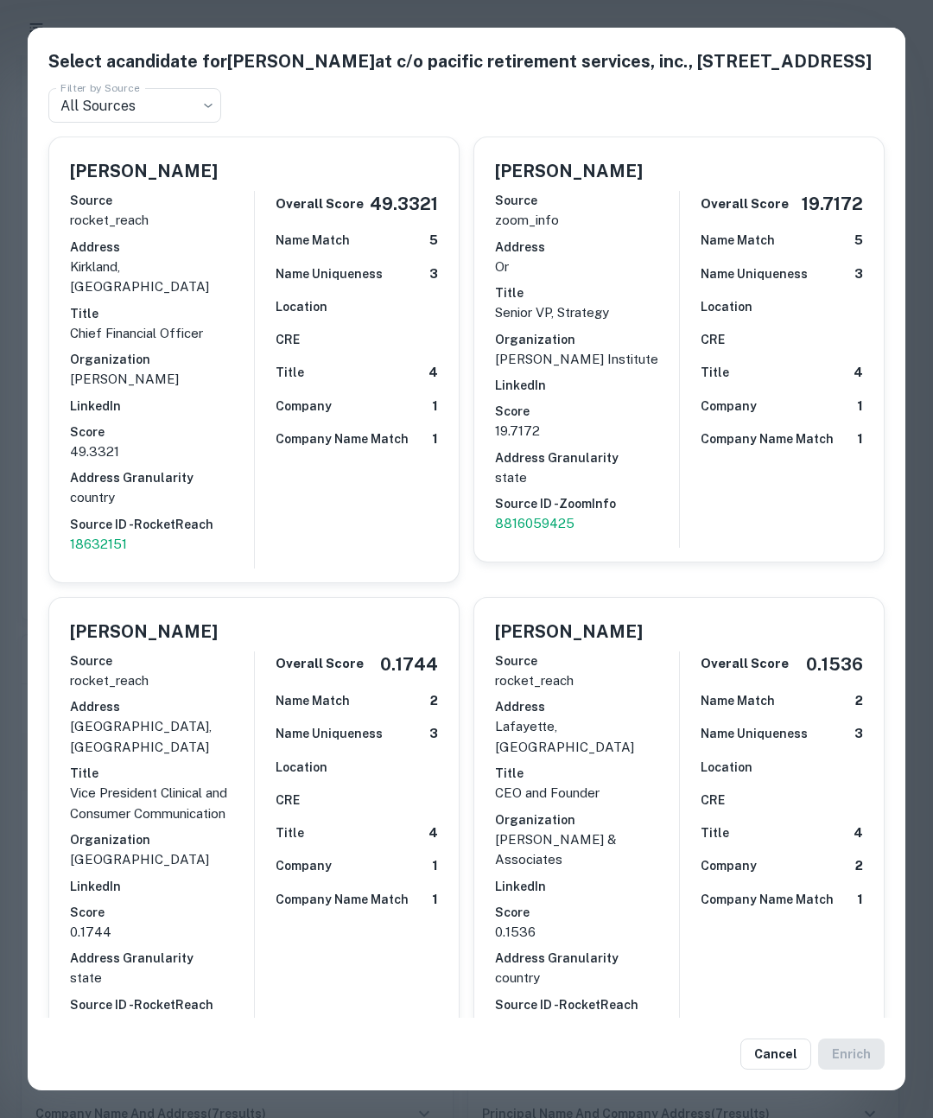
click at [393, 6] on div "Select a candidate for Mary Schoeggl at c/o pacific retirement services, inc., …" at bounding box center [466, 559] width 933 height 1118
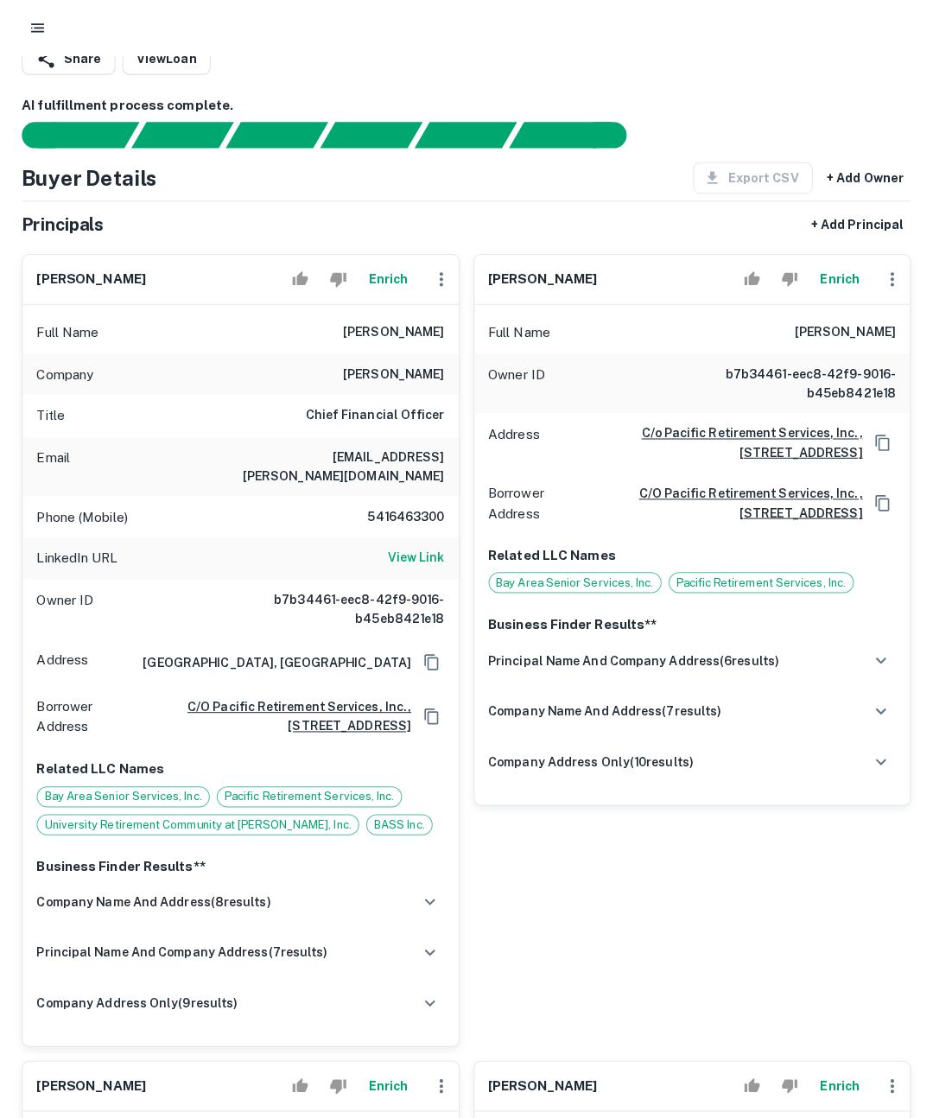
scroll to position [0, 0]
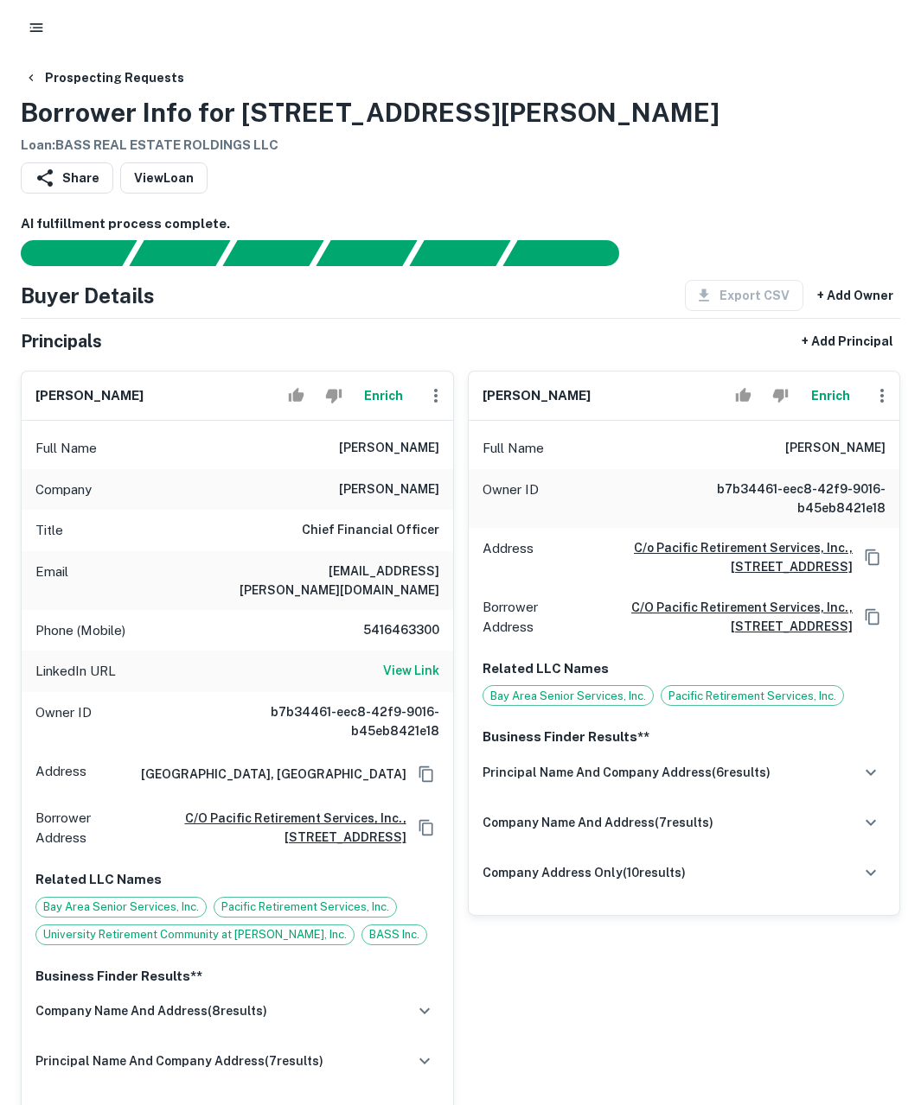
click at [390, 392] on button "Enrich" at bounding box center [383, 396] width 55 height 35
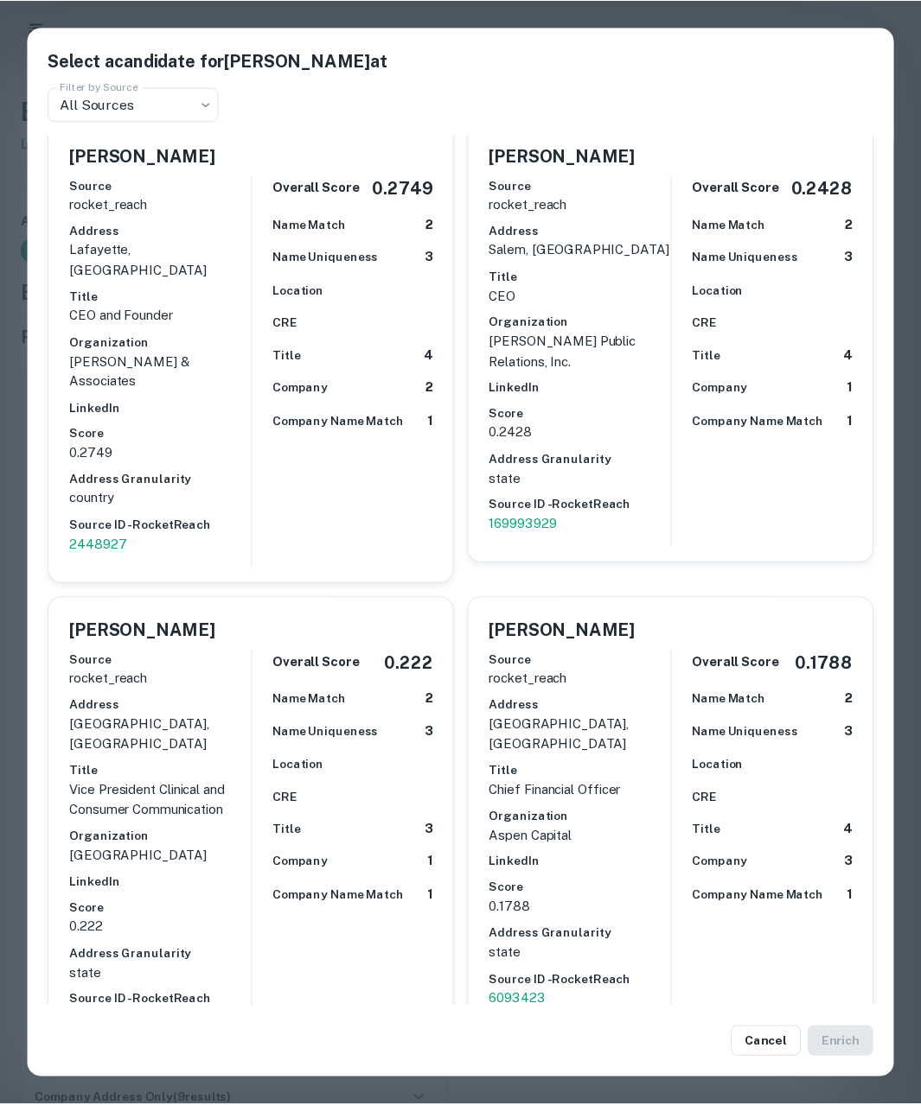
scroll to position [940, 0]
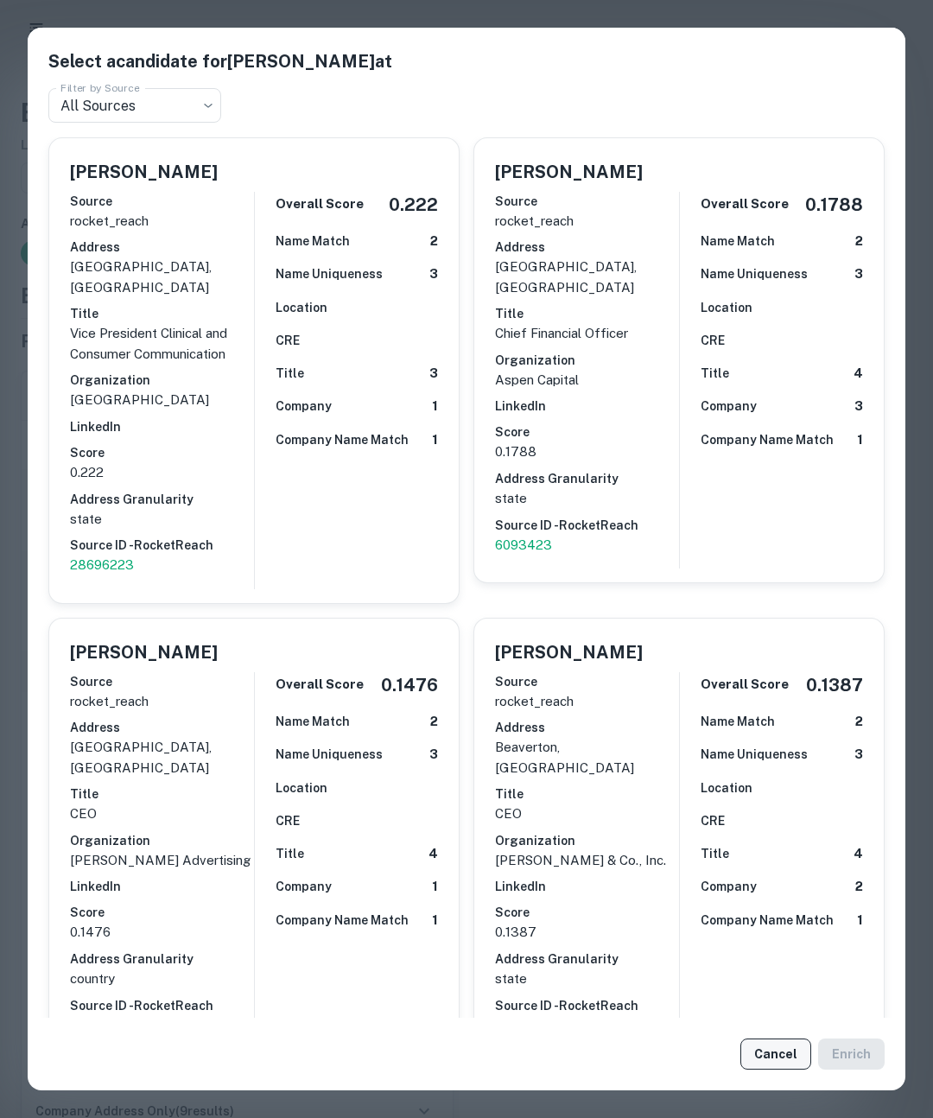
click at [780, 1056] on button "Cancel" at bounding box center [776, 1054] width 71 height 31
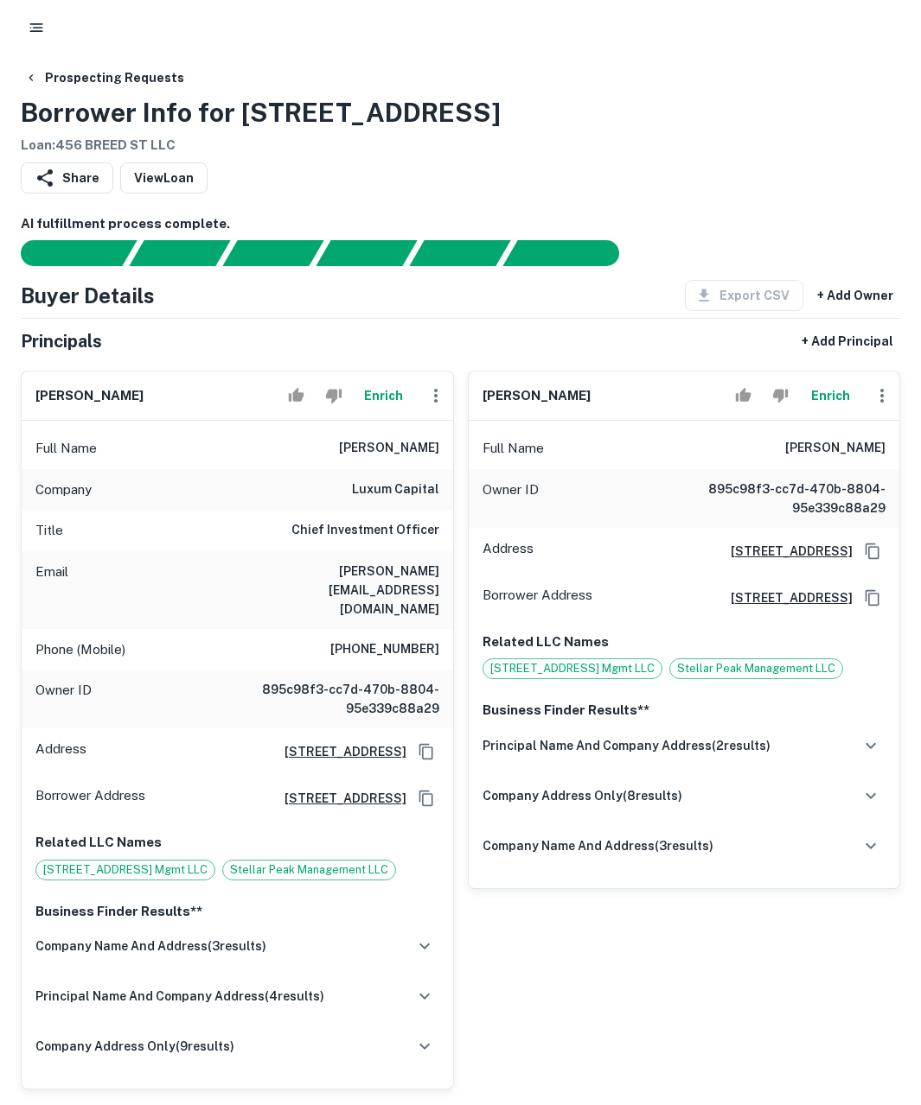
click at [385, 392] on button "Enrich" at bounding box center [383, 396] width 55 height 35
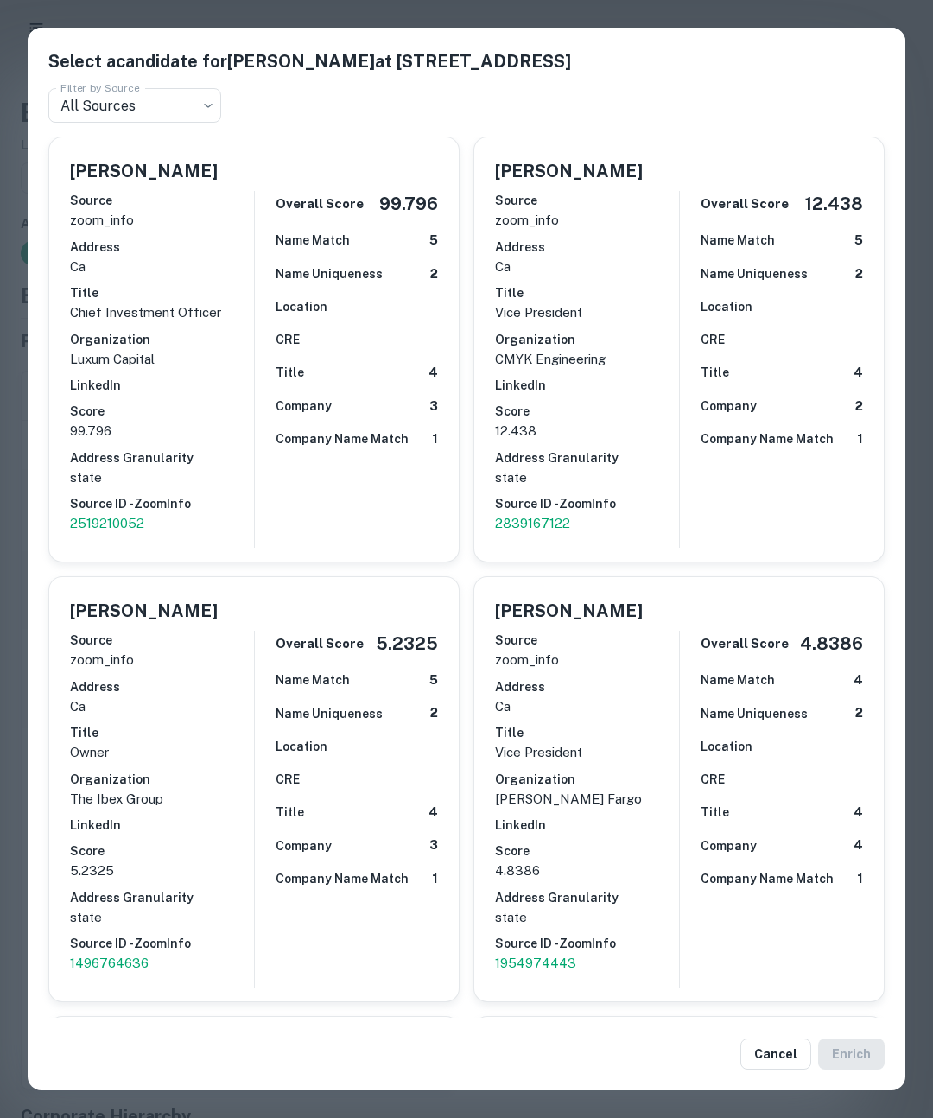
click at [710, 12] on div "Select a candidate for [PERSON_NAME] at [STREET_ADDRESS] Filter by Source All S…" at bounding box center [466, 559] width 933 height 1118
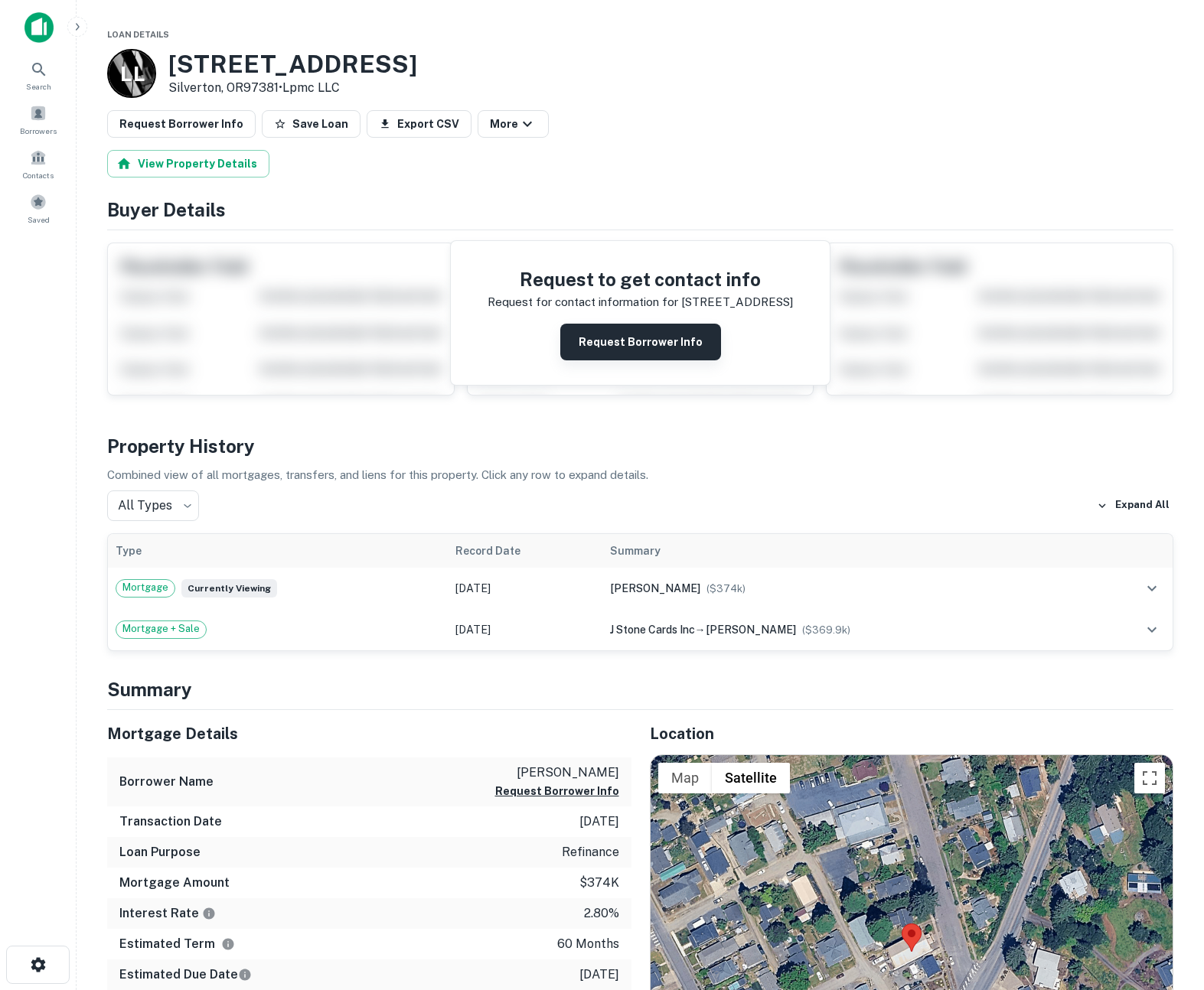
click at [632, 345] on button "Request Borrower Info" at bounding box center [641, 342] width 161 height 36
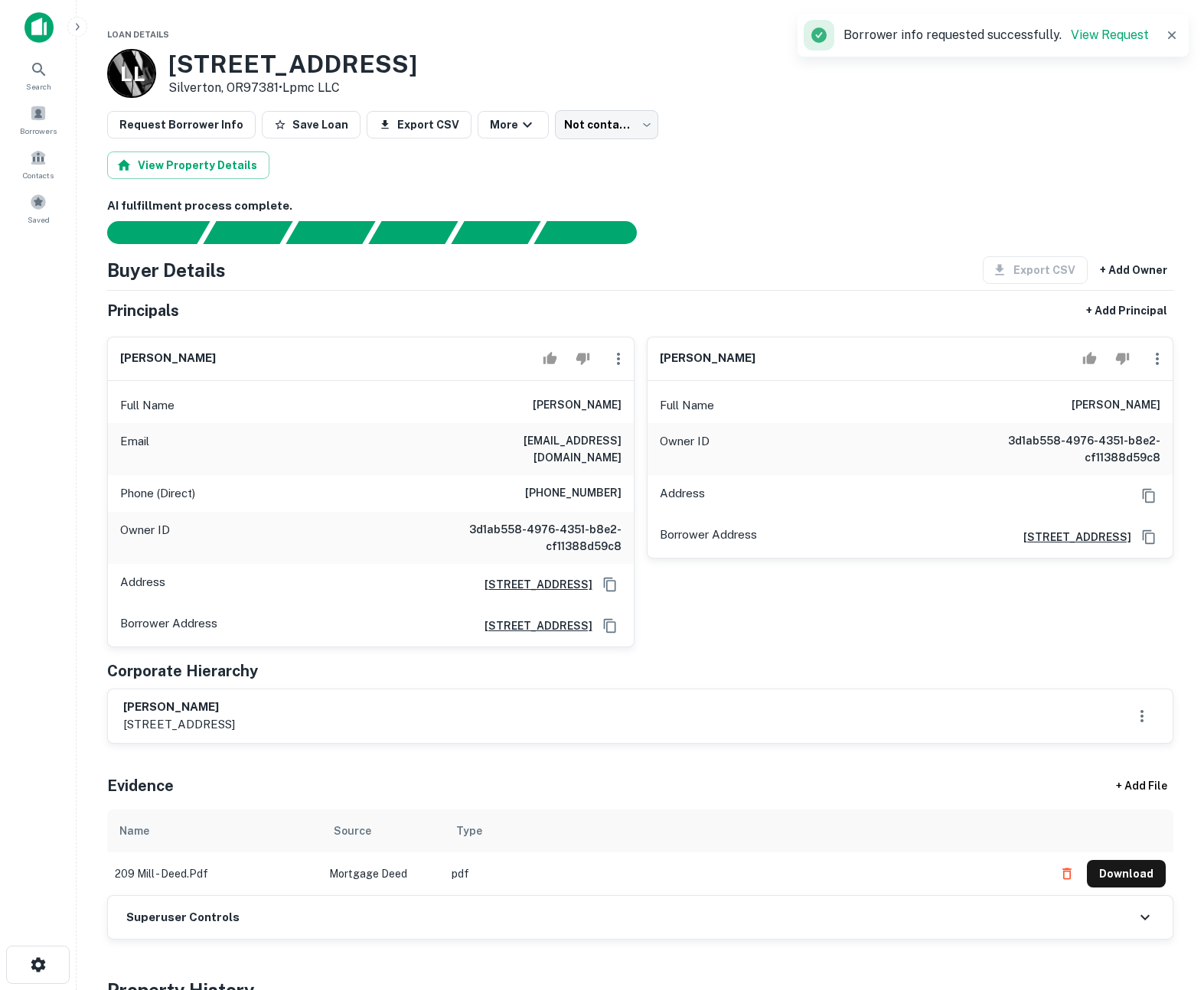
click at [623, 359] on icon "button" at bounding box center [618, 359] width 19 height 19
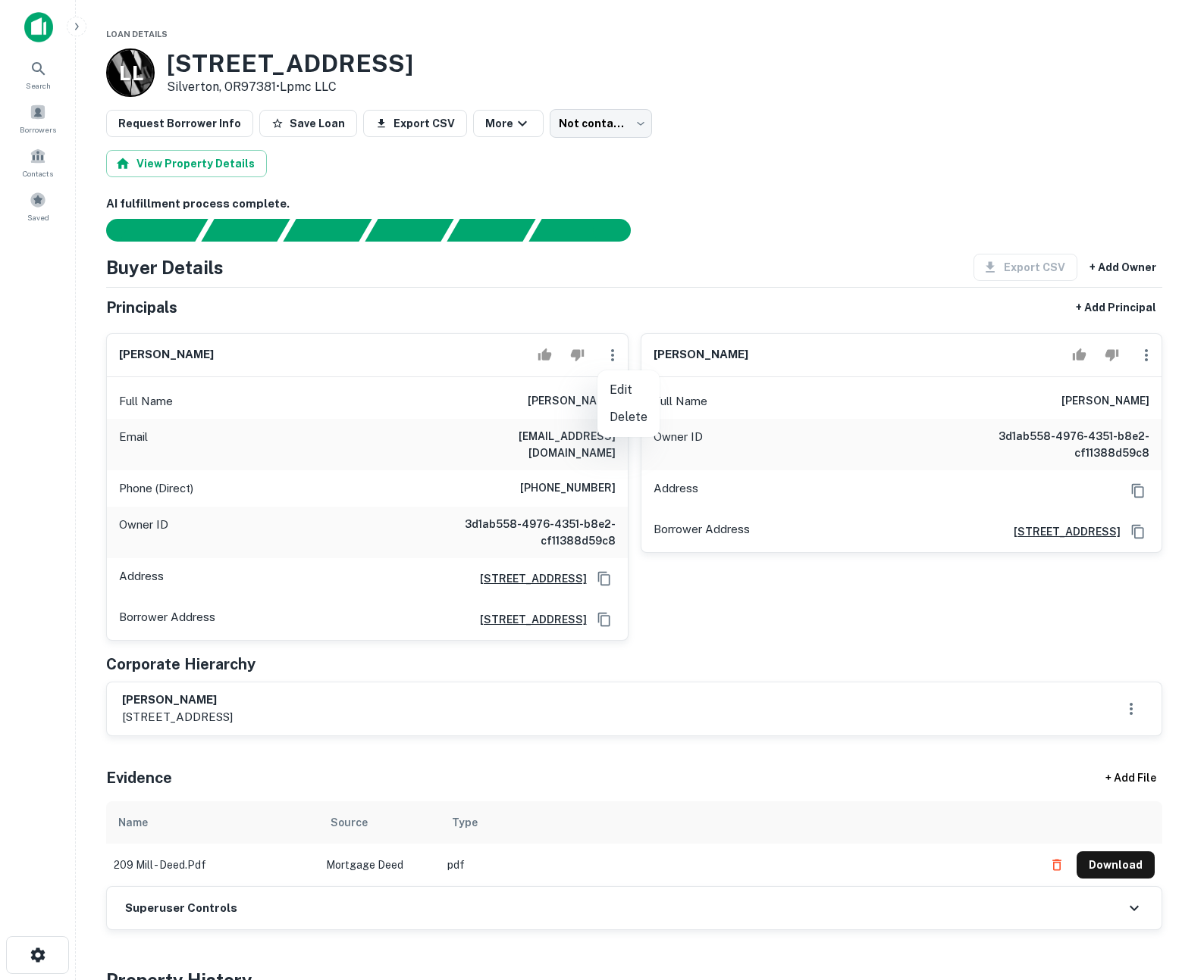
click at [841, 597] on div at bounding box center [602, 490] width 1204 height 980
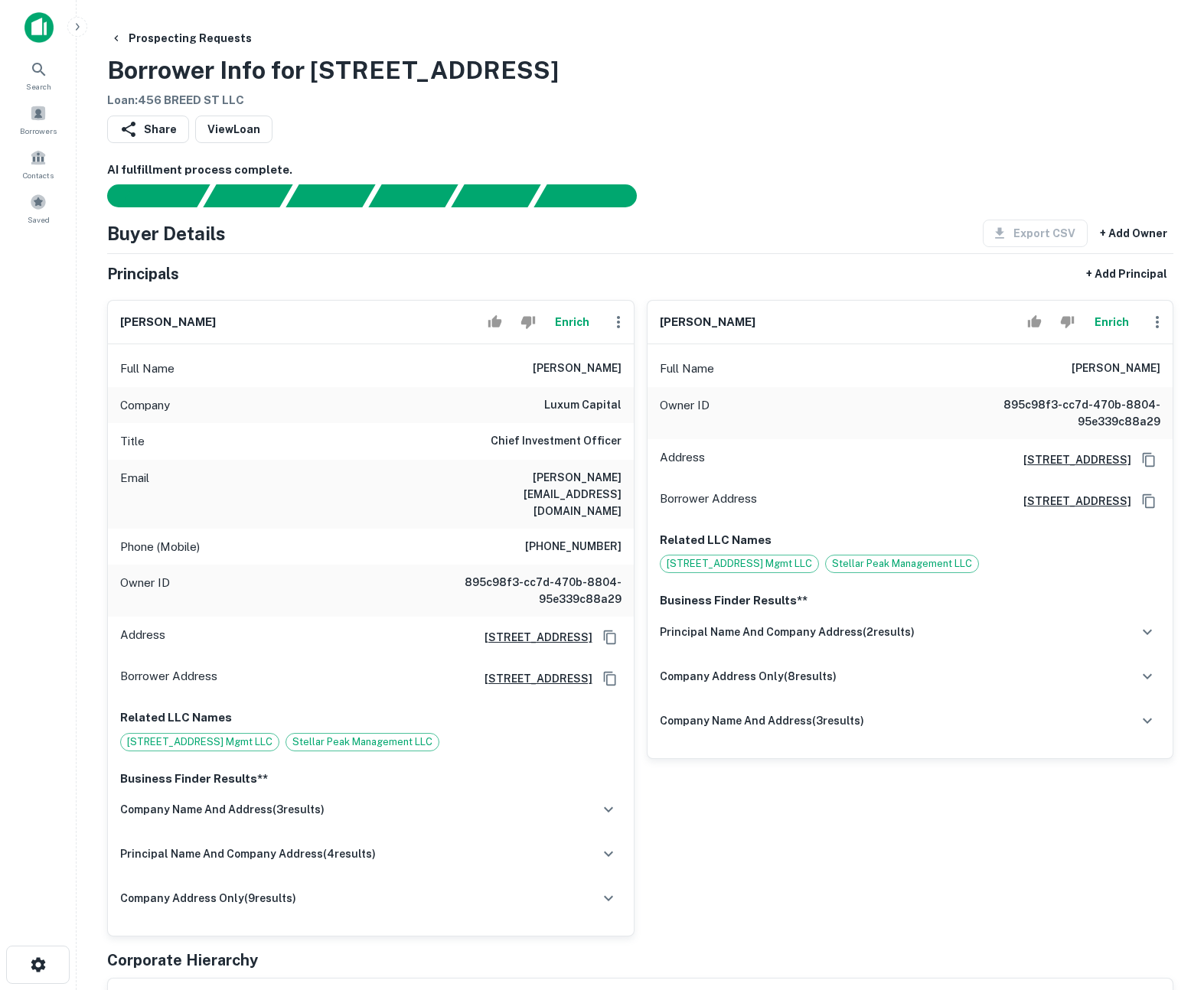
click at [863, 83] on div "Prospecting Requests Borrower Info for [STREET_ADDRESS] Loan : [STREET_ADDRESS]…" at bounding box center [640, 67] width 1066 height 85
